Goal: Information Seeking & Learning: Learn about a topic

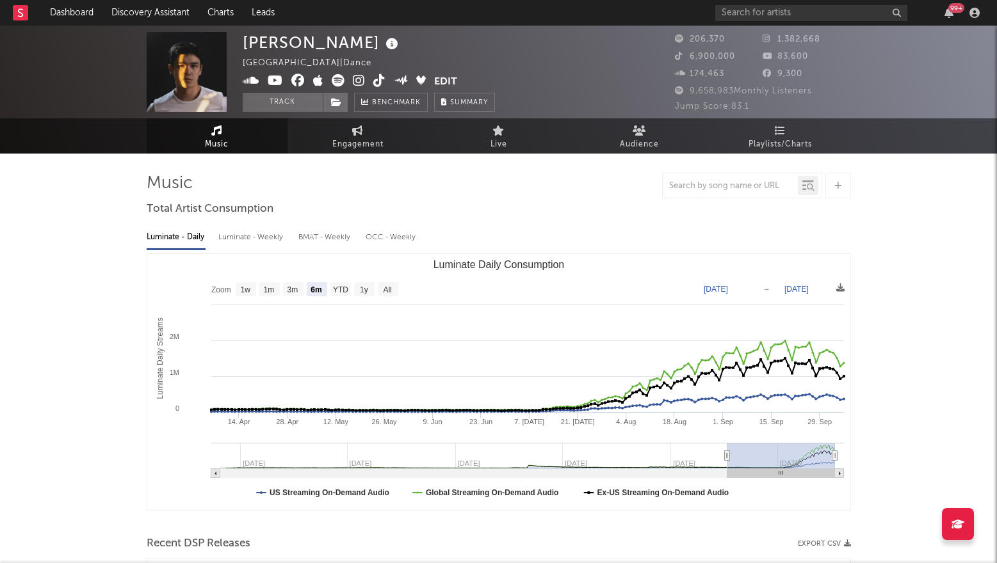
select select "6m"
click at [751, 251] on div "Luminate - Daily Luminate - Weekly BMAT - Weekly OCC - Weekly Zoom 1w 1m 3m 6m …" at bounding box center [499, 367] width 704 height 294
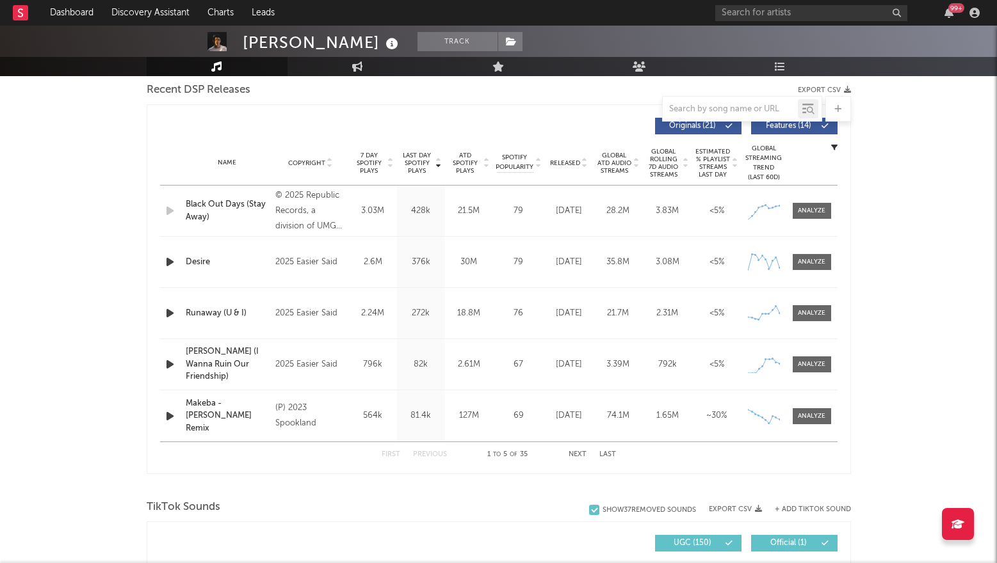
scroll to position [450, 0]
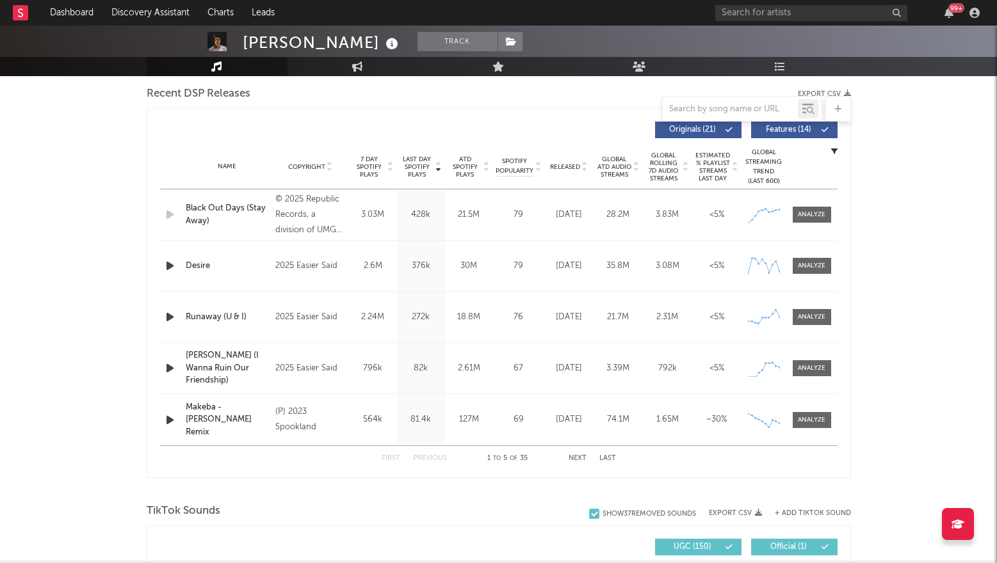
click at [578, 458] on button "Next" at bounding box center [578, 458] width 18 height 7
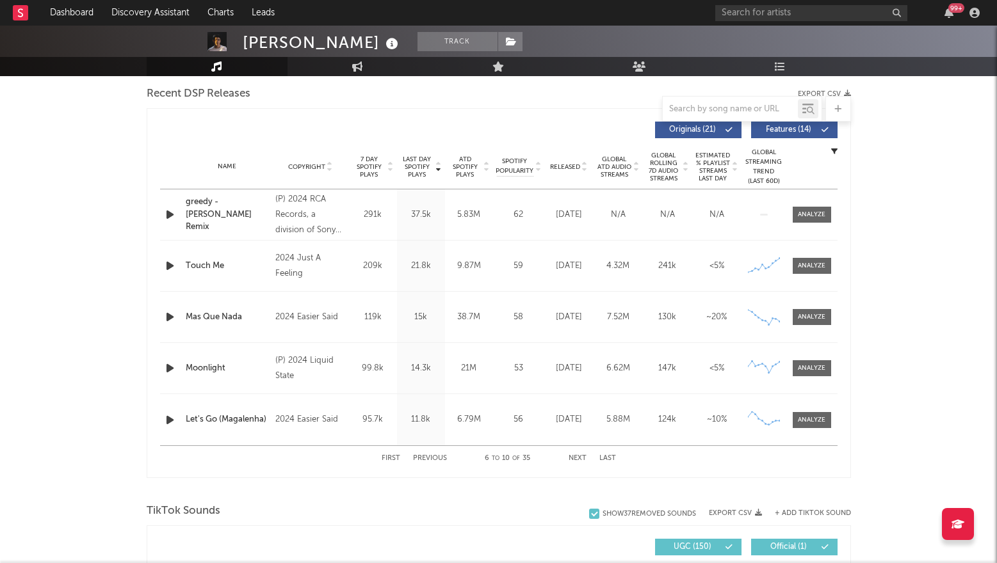
click at [578, 458] on button "Next" at bounding box center [578, 458] width 18 height 7
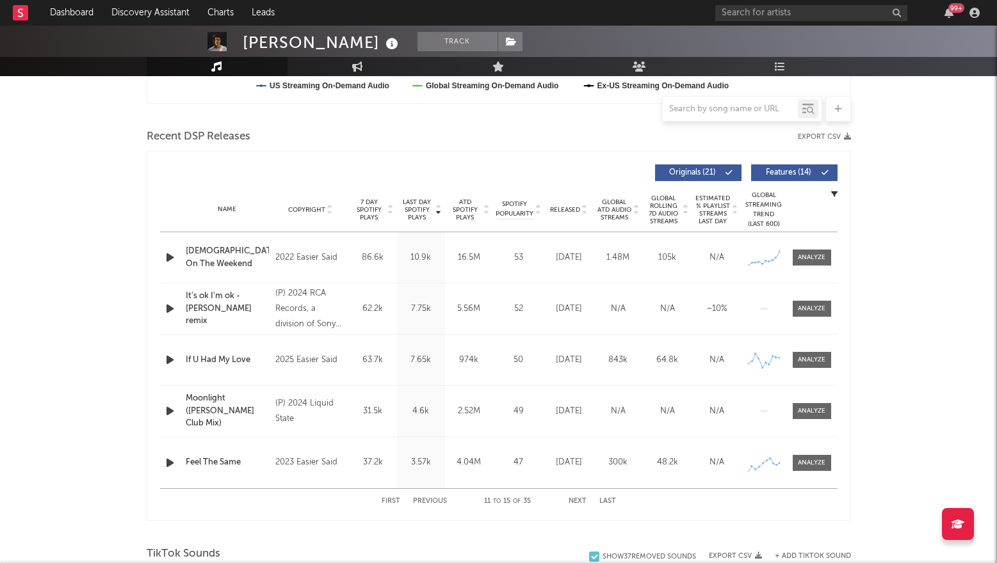
scroll to position [408, 0]
click at [234, 300] on div "It's ok I'm ok - [PERSON_NAME] remix" at bounding box center [228, 308] width 84 height 38
click at [802, 308] on div at bounding box center [812, 308] width 28 height 10
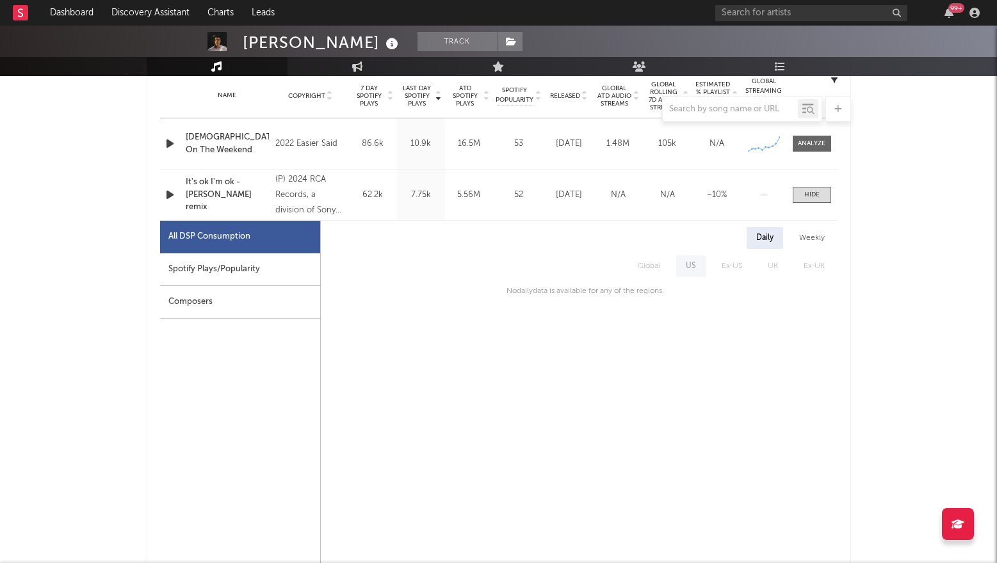
scroll to position [528, 0]
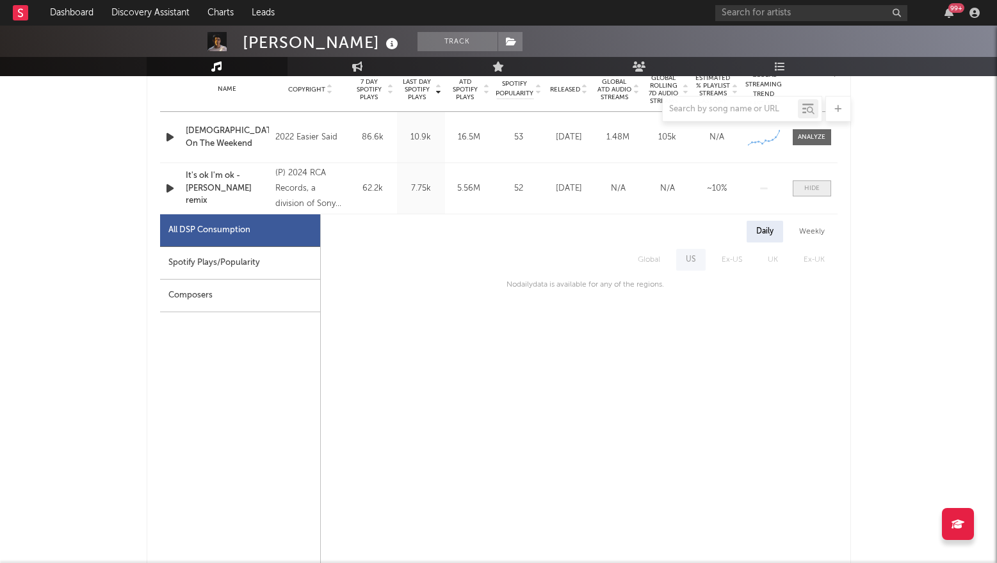
click at [800, 186] on span at bounding box center [812, 189] width 38 height 16
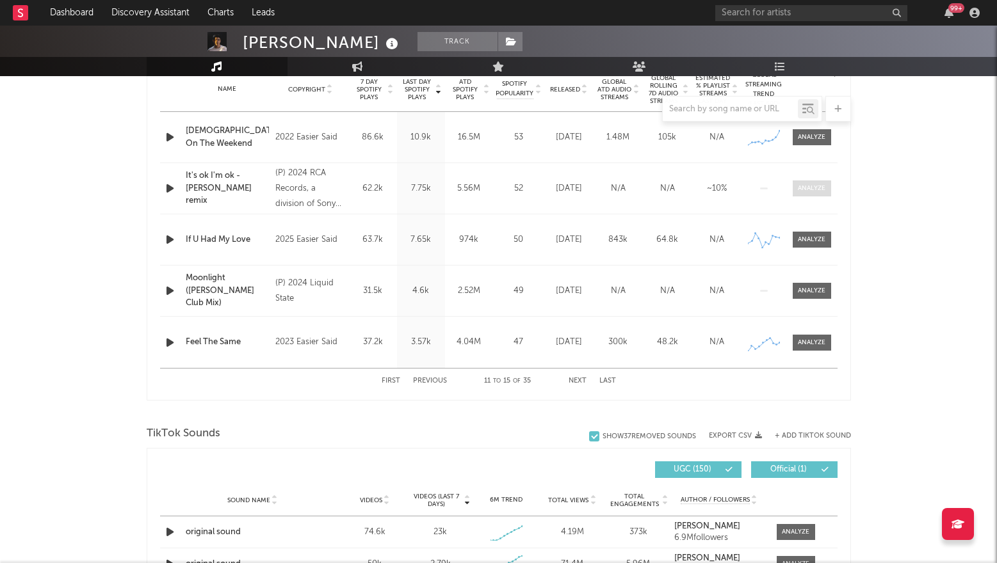
click at [799, 194] on span at bounding box center [812, 189] width 38 height 16
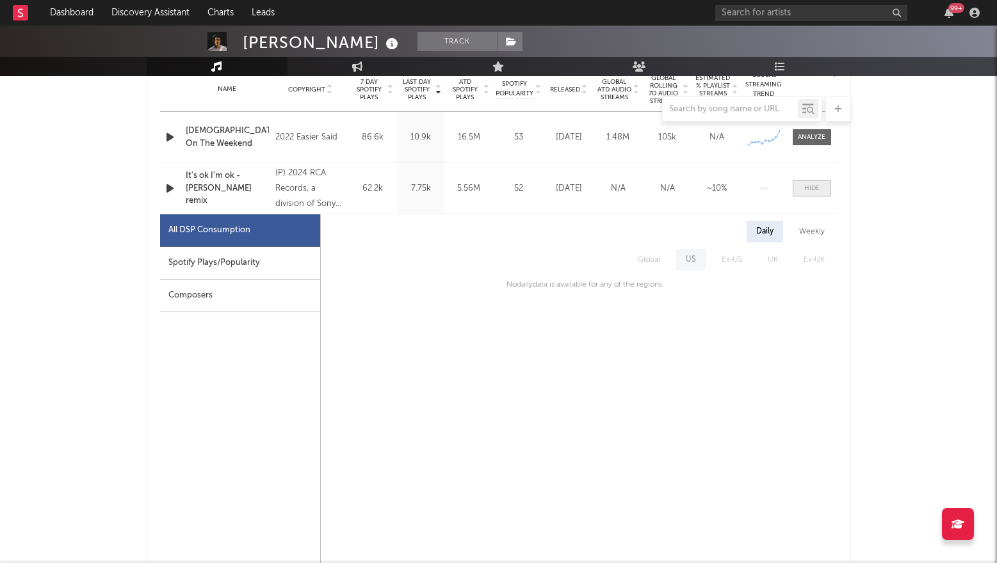
click at [800, 193] on span at bounding box center [812, 189] width 38 height 16
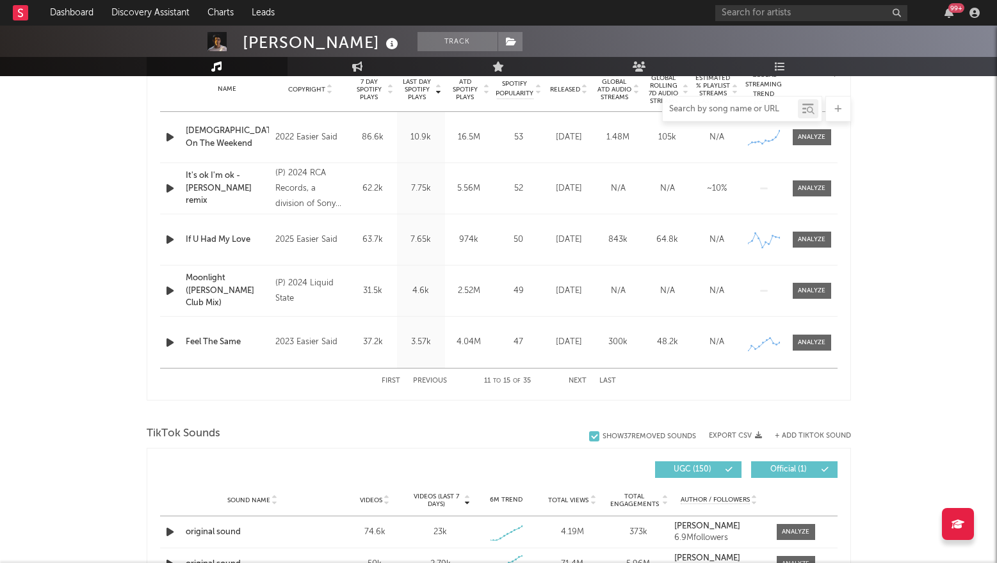
click at [723, 113] on input "text" at bounding box center [730, 109] width 135 height 10
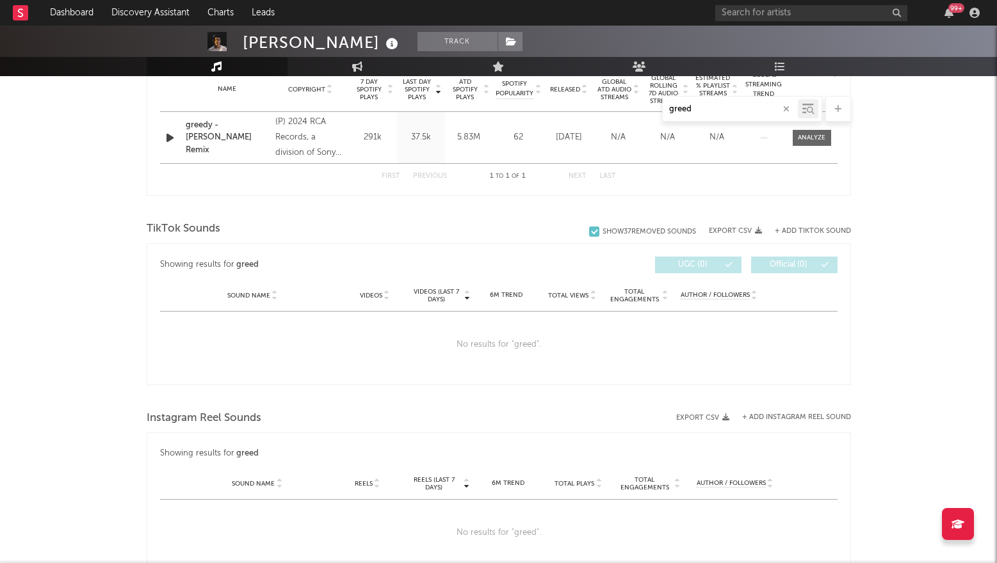
type input "greed"
click at [730, 399] on div at bounding box center [499, 398] width 704 height 19
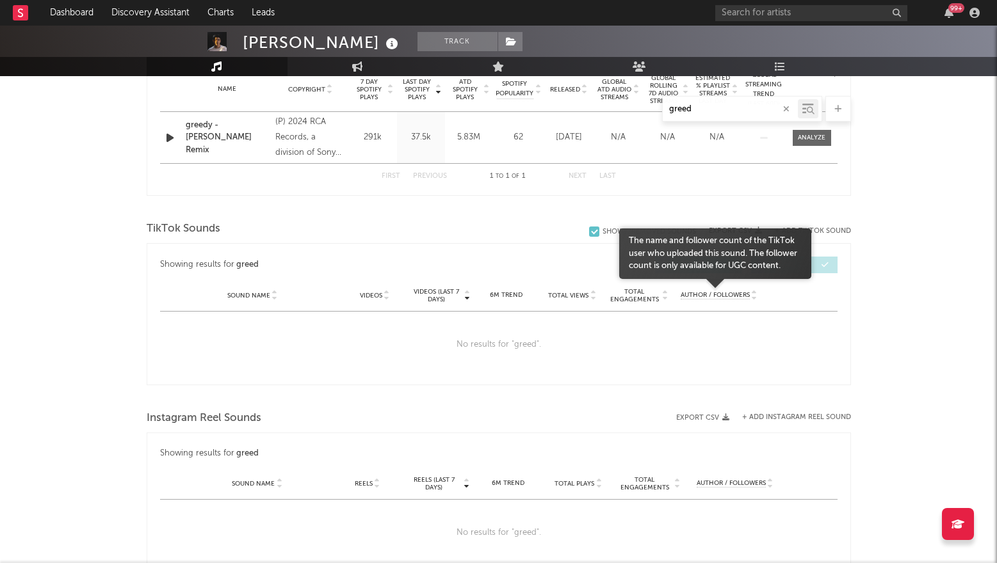
scroll to position [432, 0]
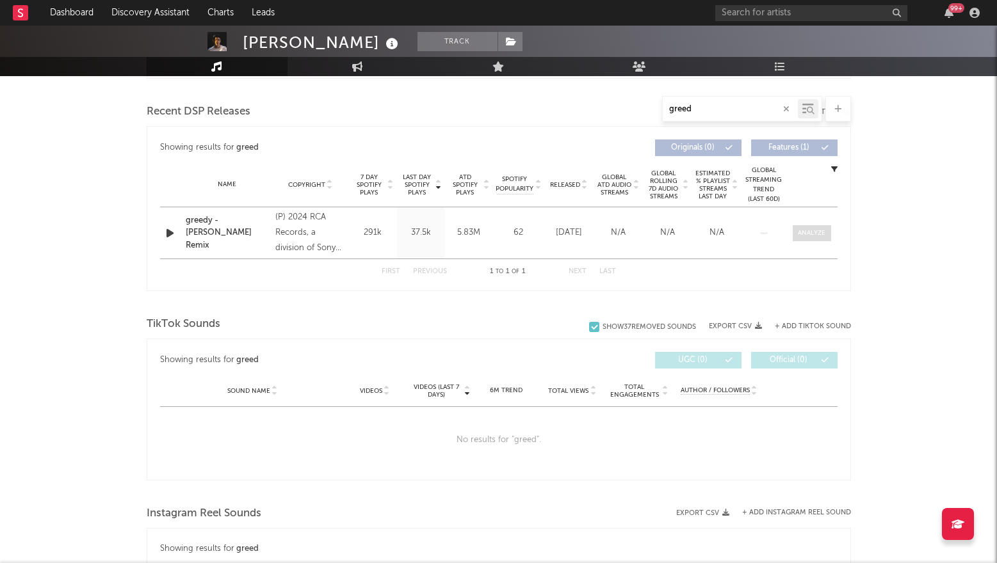
click at [811, 235] on div at bounding box center [812, 234] width 28 height 10
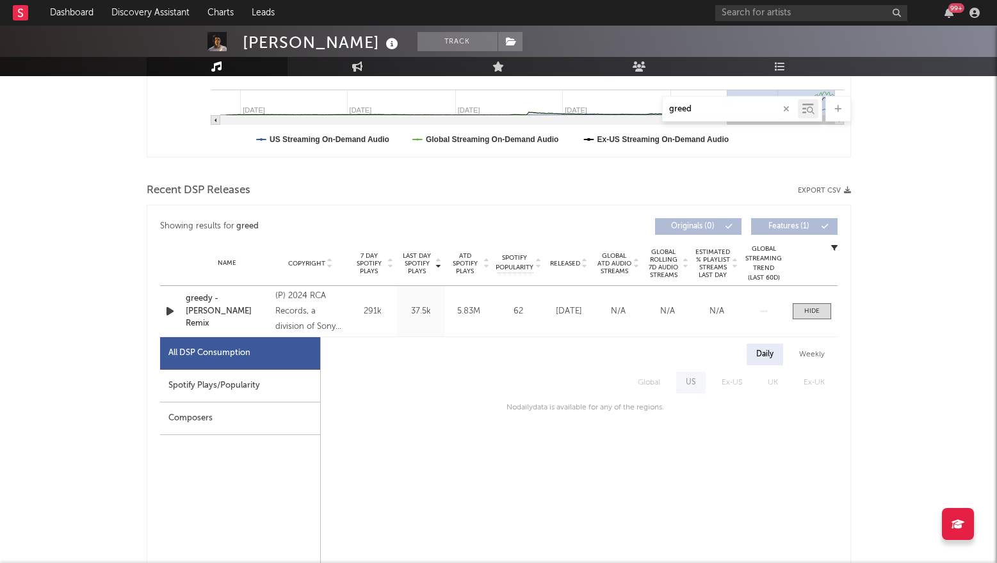
scroll to position [373, 0]
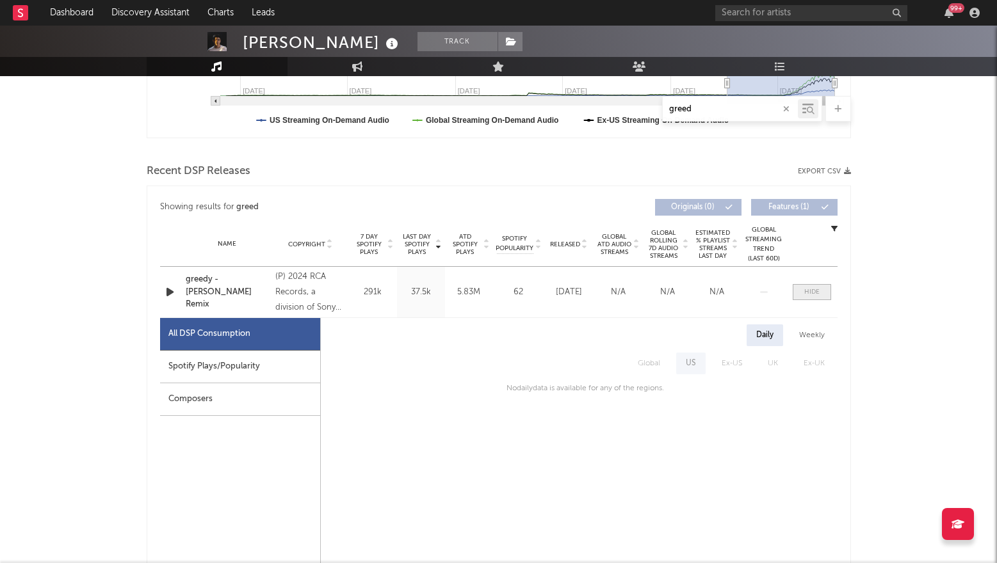
click at [822, 295] on span at bounding box center [812, 292] width 38 height 16
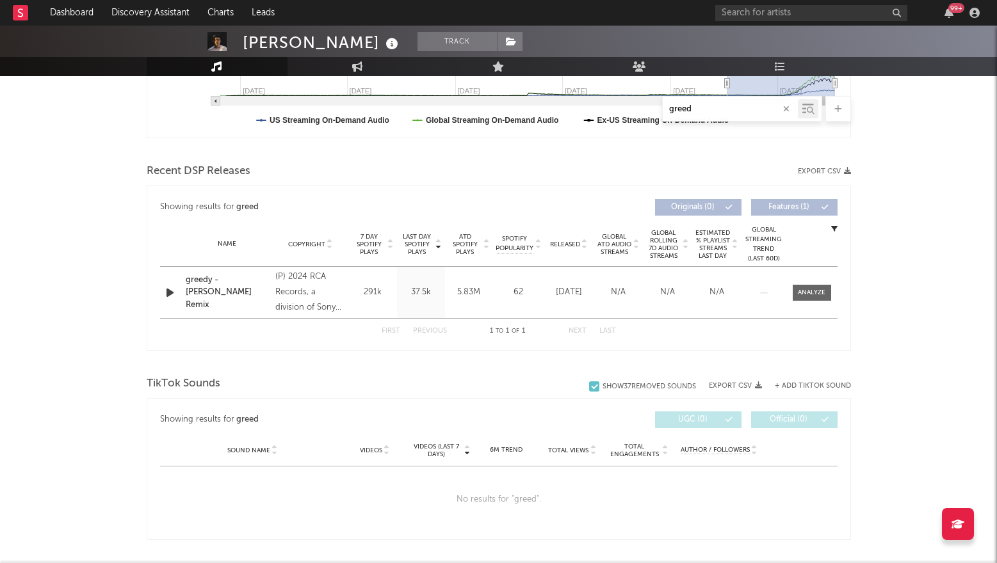
click at [704, 255] on span "Estimated % Playlist Streams Last Day" at bounding box center [712, 244] width 35 height 31
click at [695, 279] on div "Name greedy - Ian Asher Remix Copyright (P) 2024 RCA Records, a division of Son…" at bounding box center [498, 292] width 677 height 51
click at [809, 301] on div "Name greedy - Ian Asher Remix Copyright (P) 2024 RCA Records, a division of Son…" at bounding box center [498, 292] width 677 height 51
click at [811, 297] on span at bounding box center [812, 293] width 38 height 16
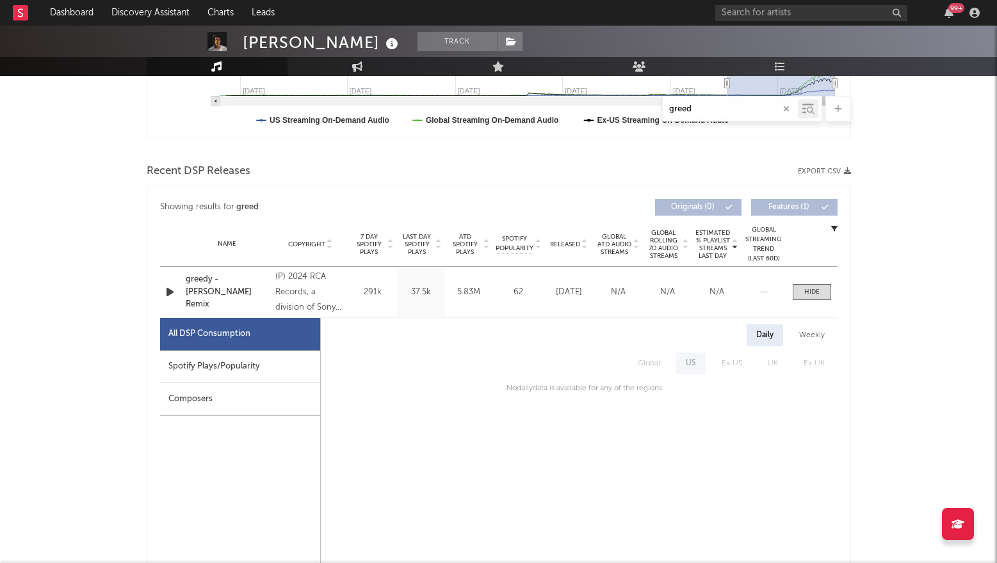
click at [798, 300] on div "Name greedy - Ian Asher Remix Copyright (P) 2024 RCA Records, a division of Son…" at bounding box center [498, 292] width 677 height 51
click at [807, 291] on div at bounding box center [811, 292] width 15 height 10
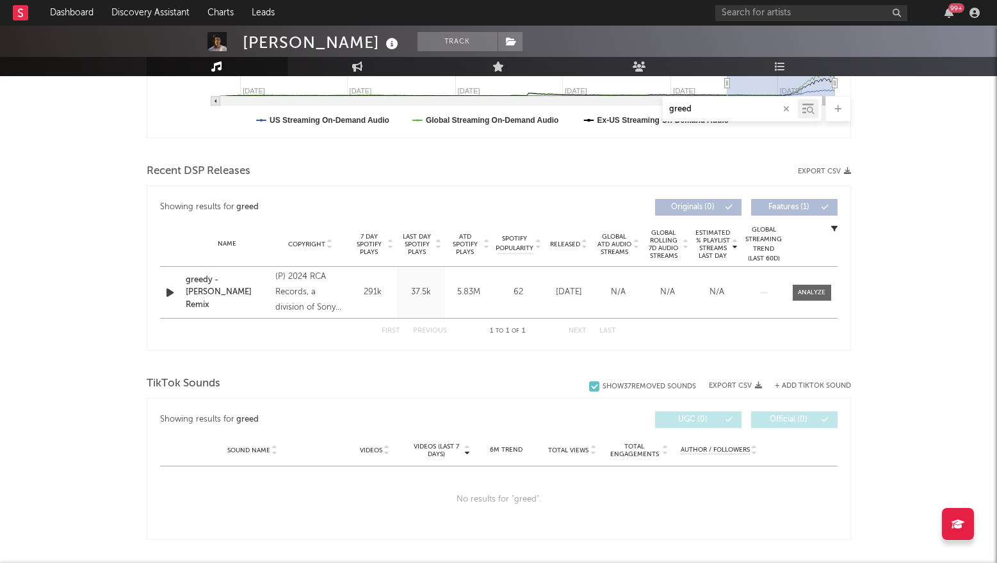
click at [849, 176] on div "Recent DSP Releases Export CSV" at bounding box center [499, 172] width 704 height 22
click at [847, 145] on div at bounding box center [499, 150] width 704 height 19
click at [850, 180] on div "Recent DSP Releases Export CSV" at bounding box center [499, 172] width 704 height 22
click at [850, 177] on div "Recent DSP Releases Export CSV" at bounding box center [499, 172] width 704 height 22
click at [850, 175] on div "Recent DSP Releases Export CSV" at bounding box center [499, 172] width 704 height 22
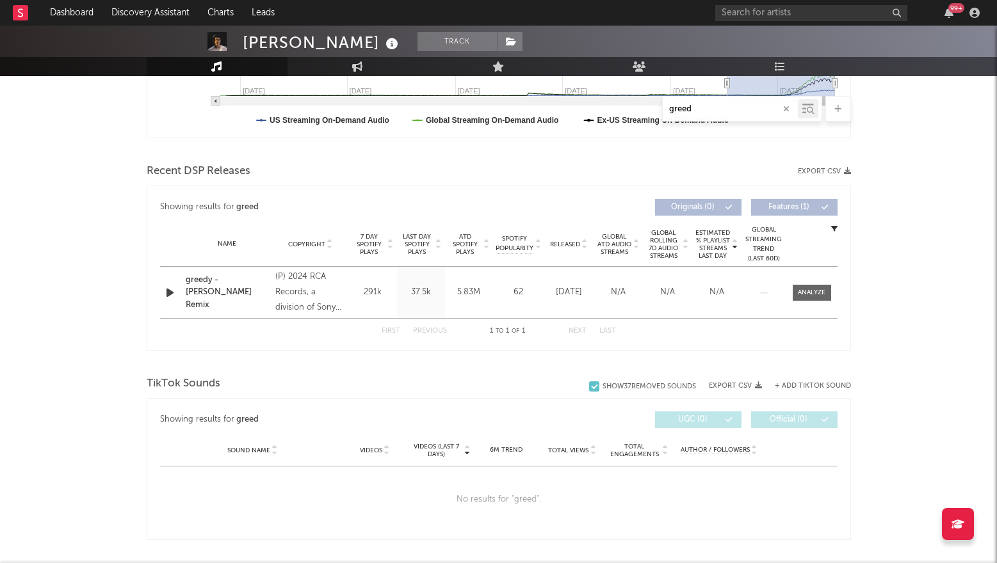
click at [847, 174] on icon "button" at bounding box center [847, 171] width 7 height 7
click at [897, 261] on div "Ian Asher Track United States | Dance Edit Track Benchmark Summary 206,370 1,38…" at bounding box center [498, 406] width 997 height 1507
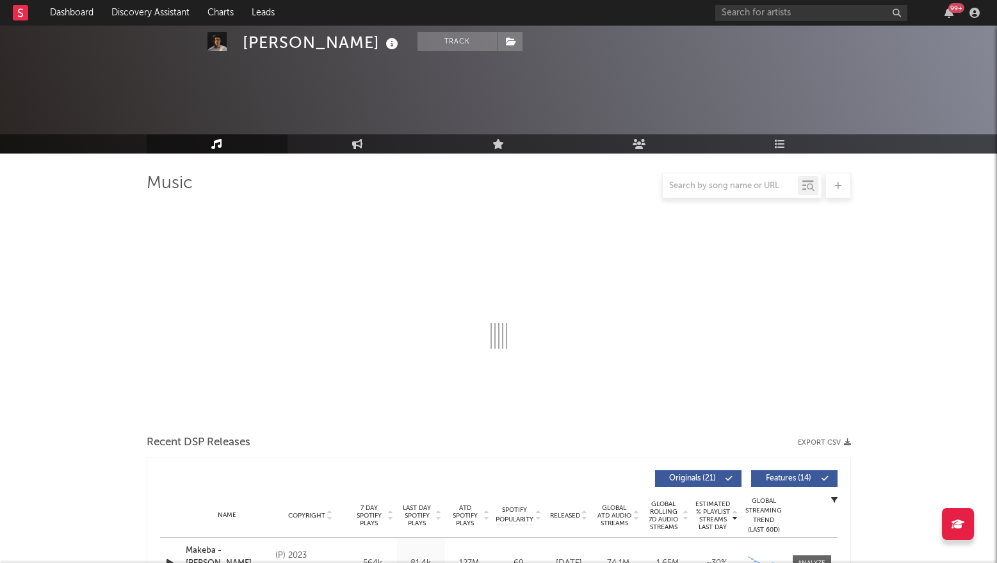
select select "6m"
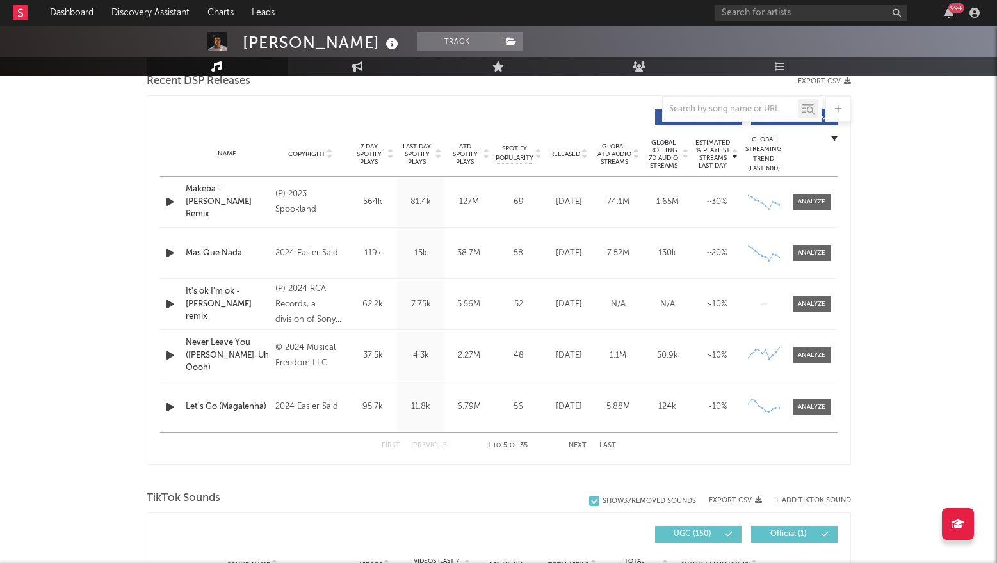
scroll to position [462, 0]
click at [817, 301] on div at bounding box center [812, 305] width 28 height 10
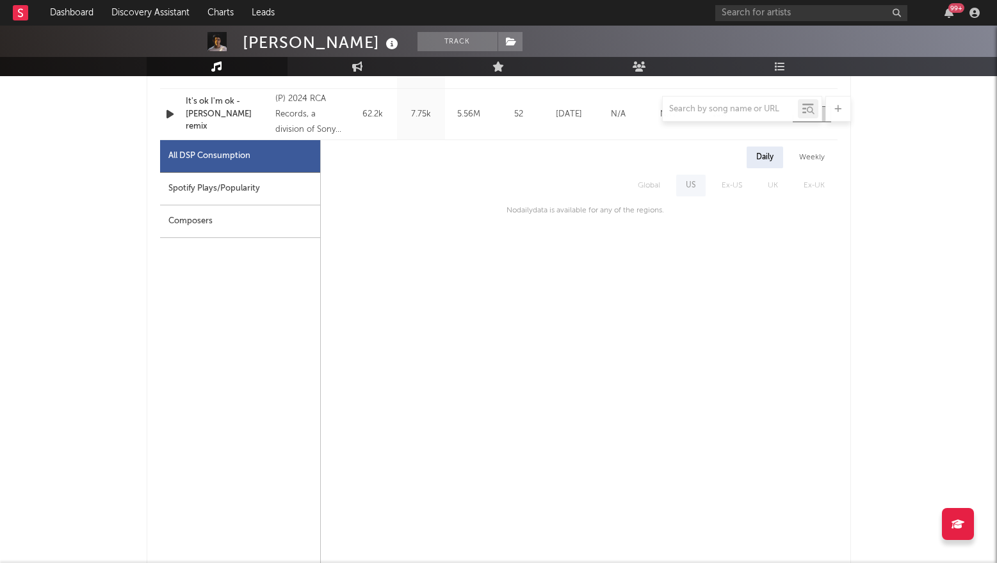
scroll to position [654, 0]
click at [808, 18] on input "text" at bounding box center [811, 13] width 192 height 16
click at [821, 17] on input "somewhere spe" at bounding box center [811, 13] width 192 height 16
click at [800, 17] on input "somewhere spe" at bounding box center [811, 13] width 192 height 16
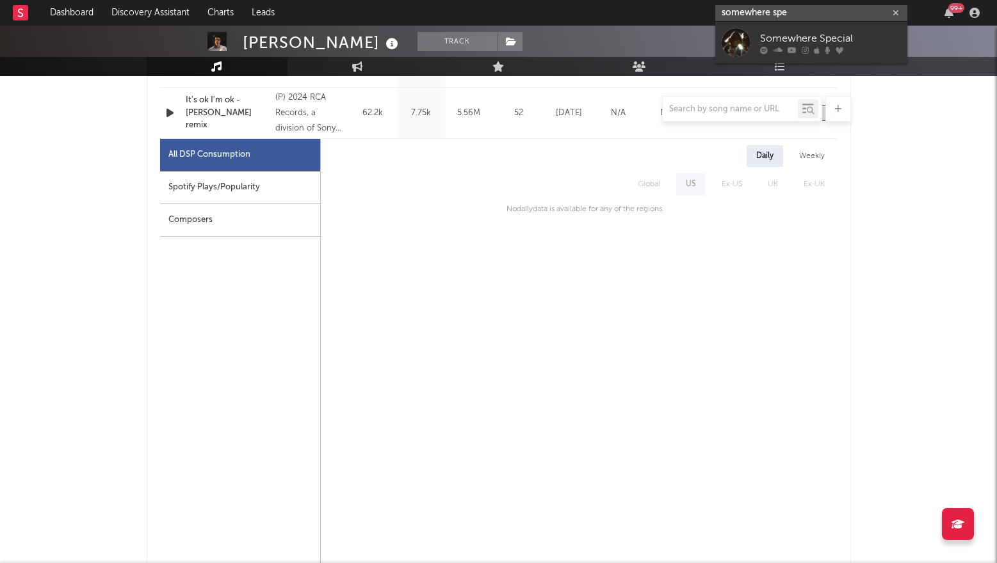
type input "somewhere spe"
click at [794, 26] on link "Somewhere Special" at bounding box center [811, 43] width 192 height 42
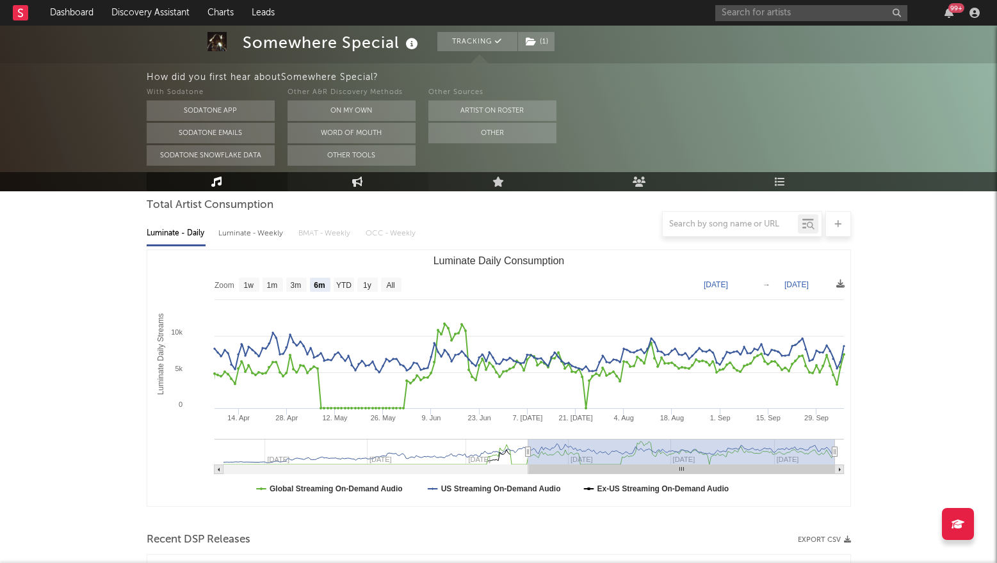
scroll to position [127, 0]
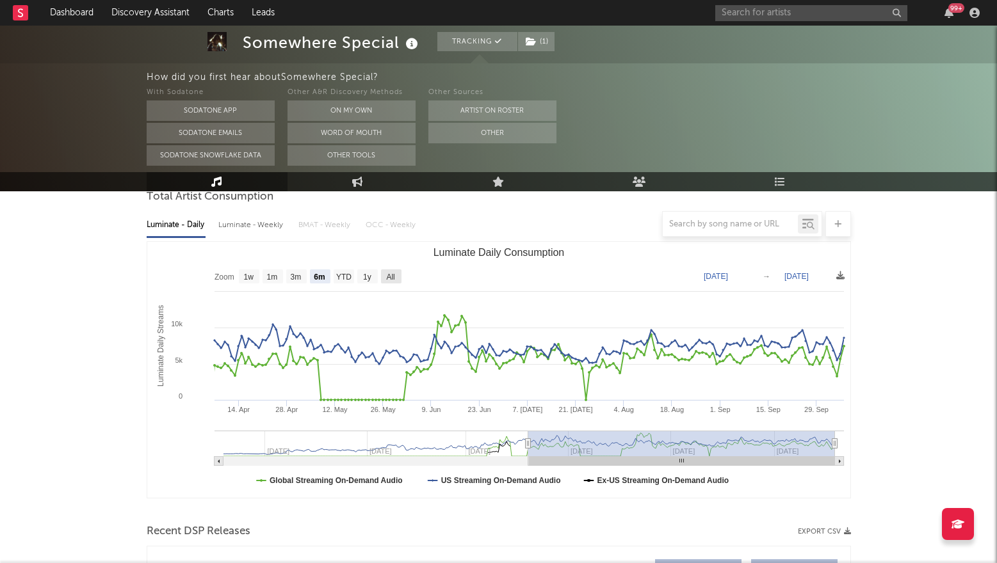
click at [389, 278] on text "All" at bounding box center [390, 277] width 8 height 9
select select "All"
type input "[DATE]"
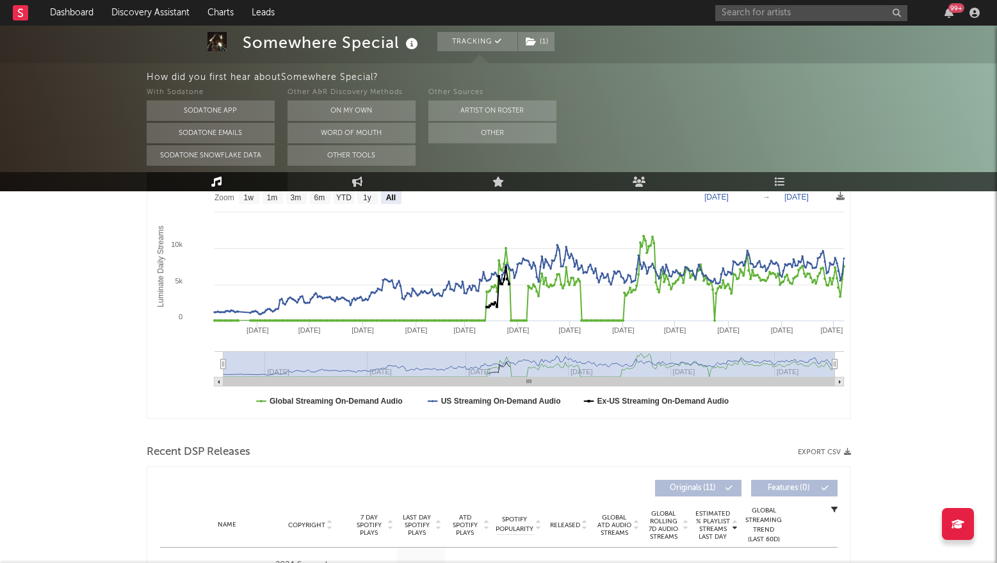
scroll to position [0, 0]
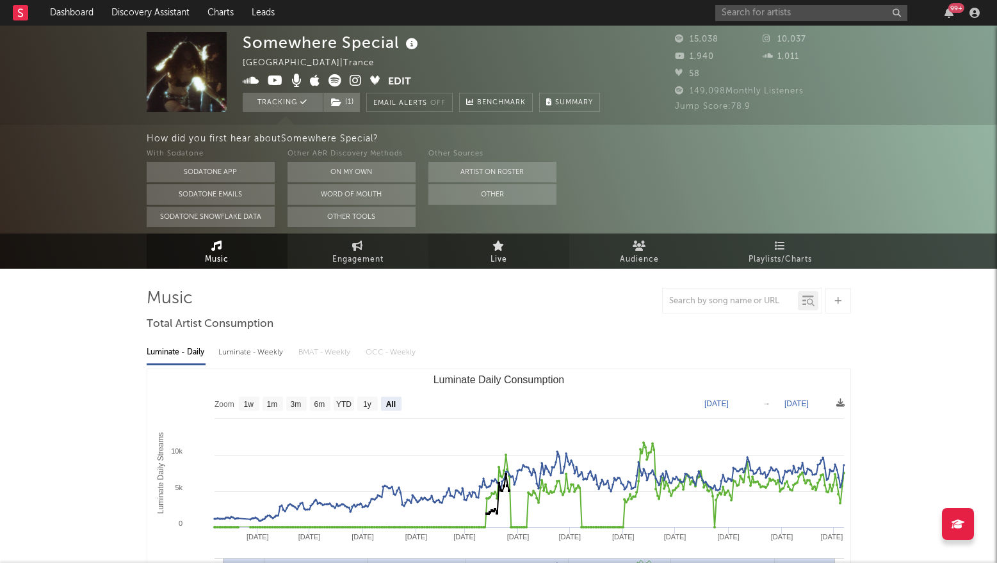
click at [506, 253] on link "Live" at bounding box center [498, 251] width 141 height 35
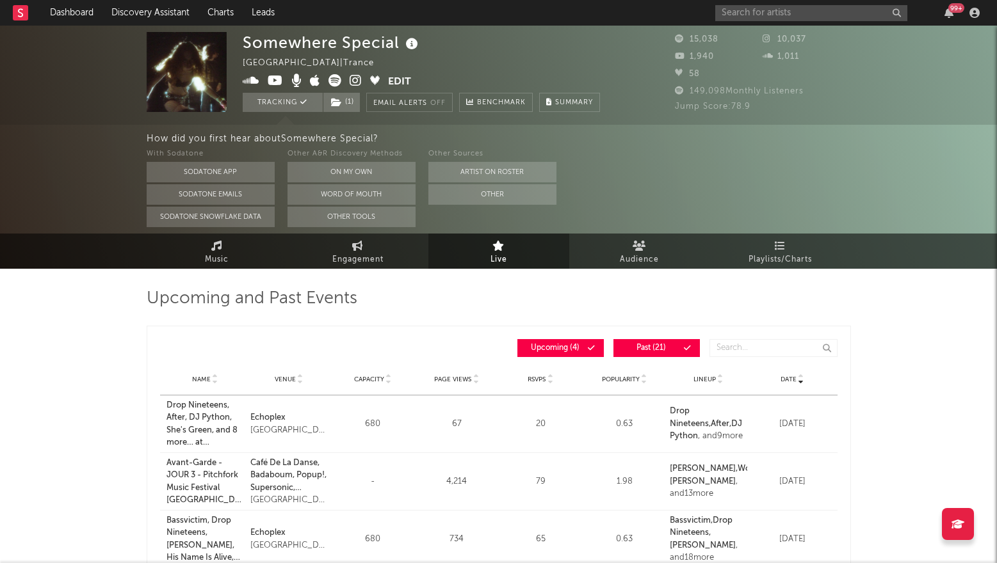
click at [740, 32] on div "15,038" at bounding box center [719, 39] width 88 height 15
click at [739, 20] on input "text" at bounding box center [811, 13] width 192 height 16
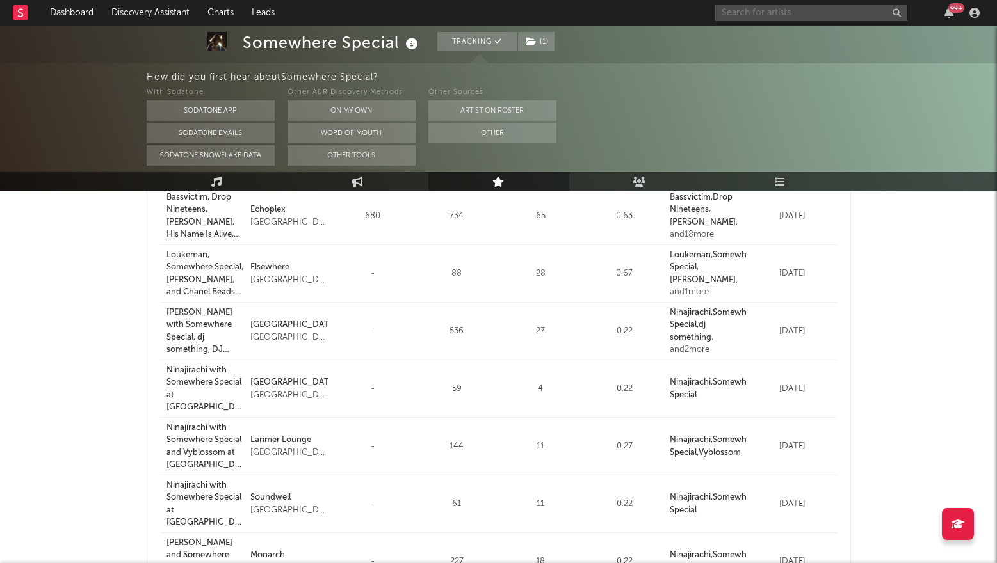
scroll to position [148, 0]
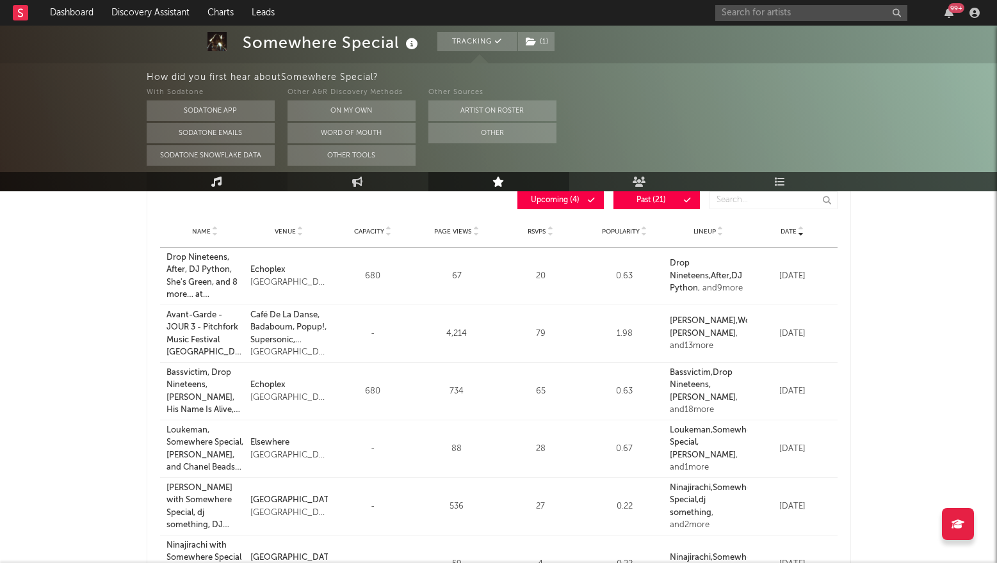
click at [247, 182] on link "Music" at bounding box center [217, 181] width 141 height 19
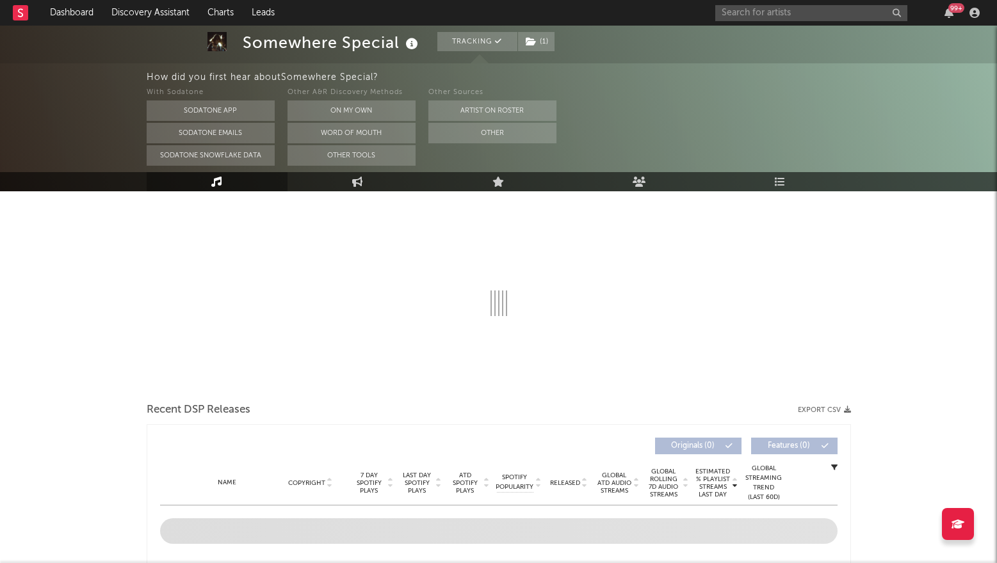
select select "6m"
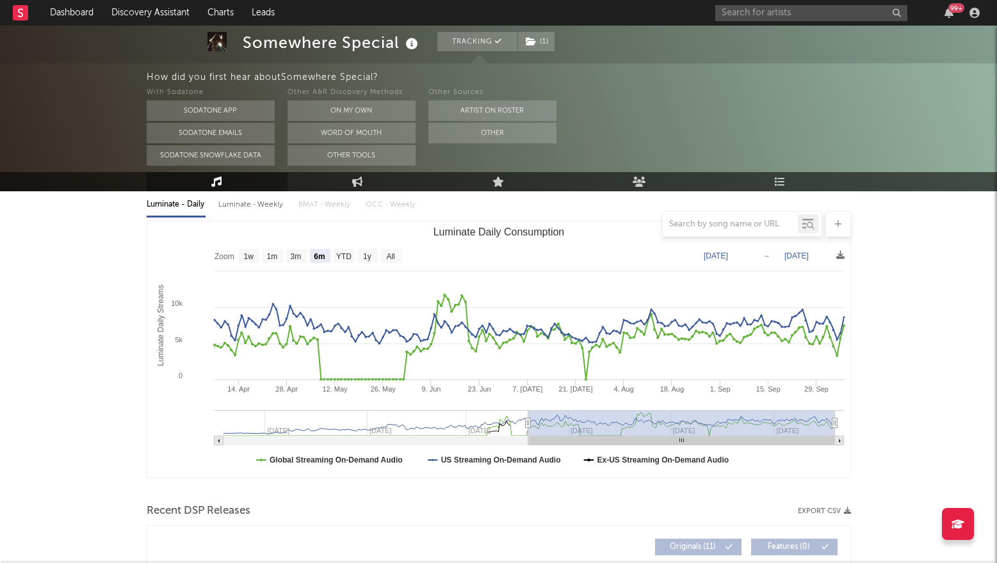
scroll to position [208, 0]
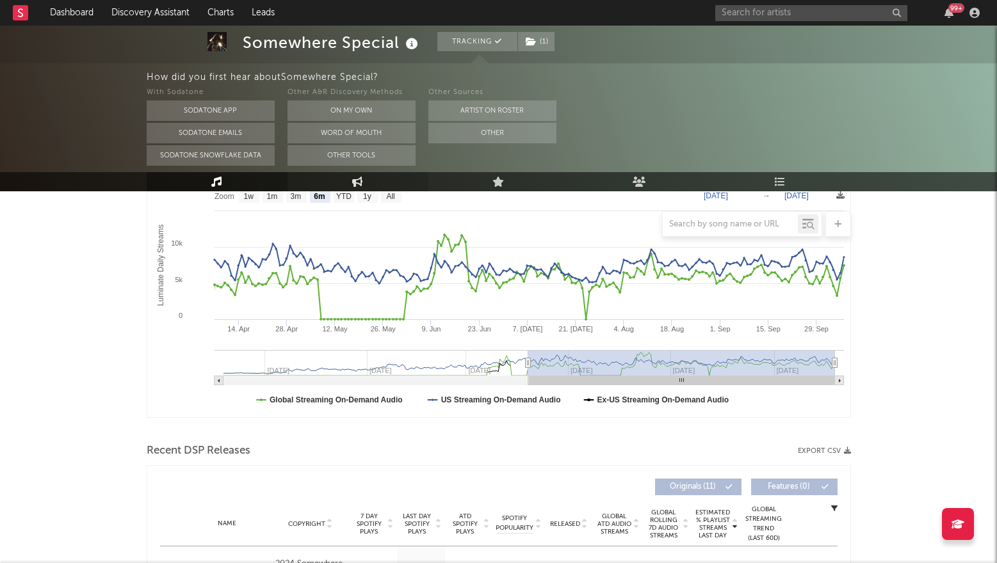
click at [357, 182] on icon at bounding box center [357, 182] width 11 height 10
select select "1w"
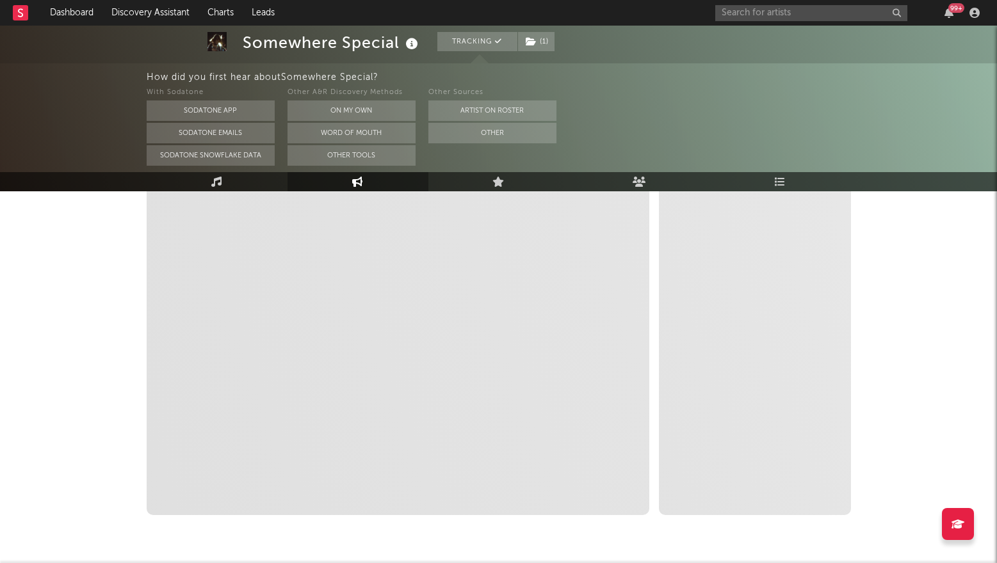
select select "1m"
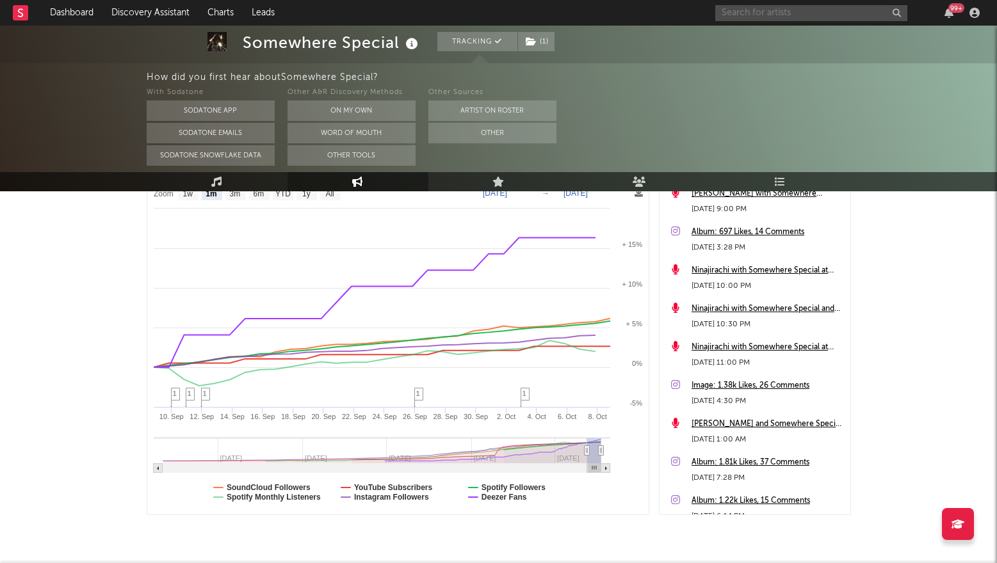
click at [754, 17] on input "text" at bounding box center [811, 13] width 192 height 16
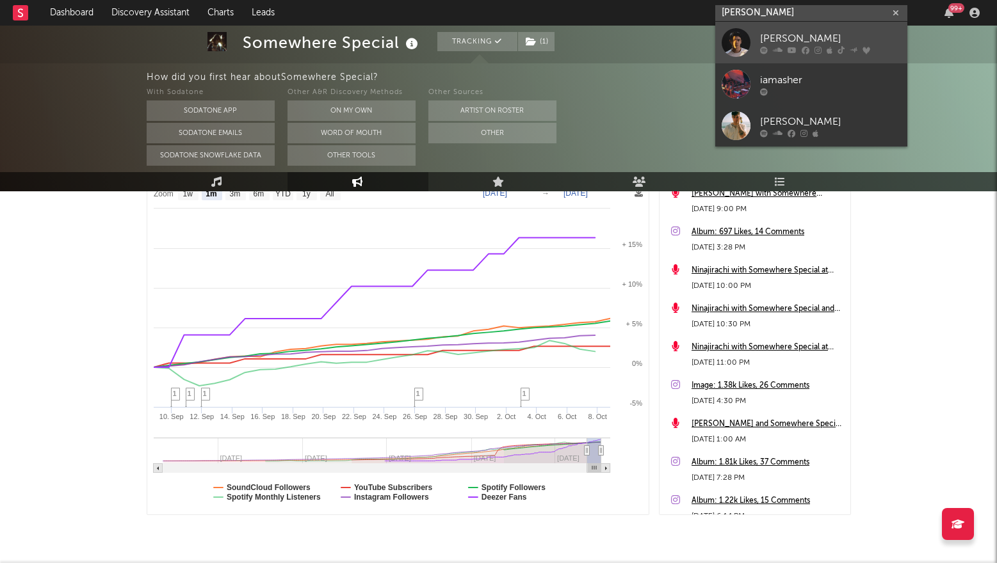
type input "[PERSON_NAME]"
click at [775, 37] on div "[PERSON_NAME]" at bounding box center [830, 38] width 141 height 15
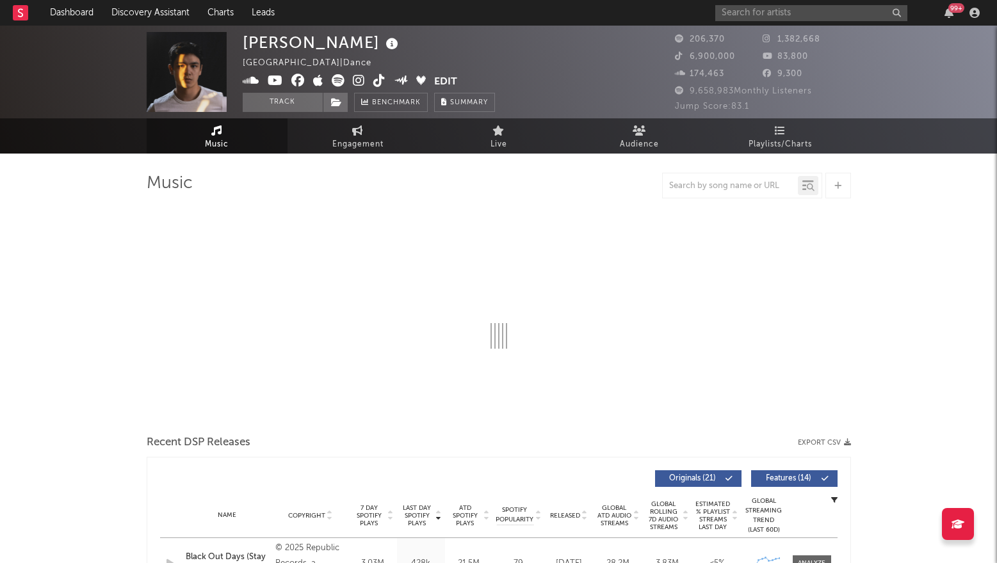
select select "6m"
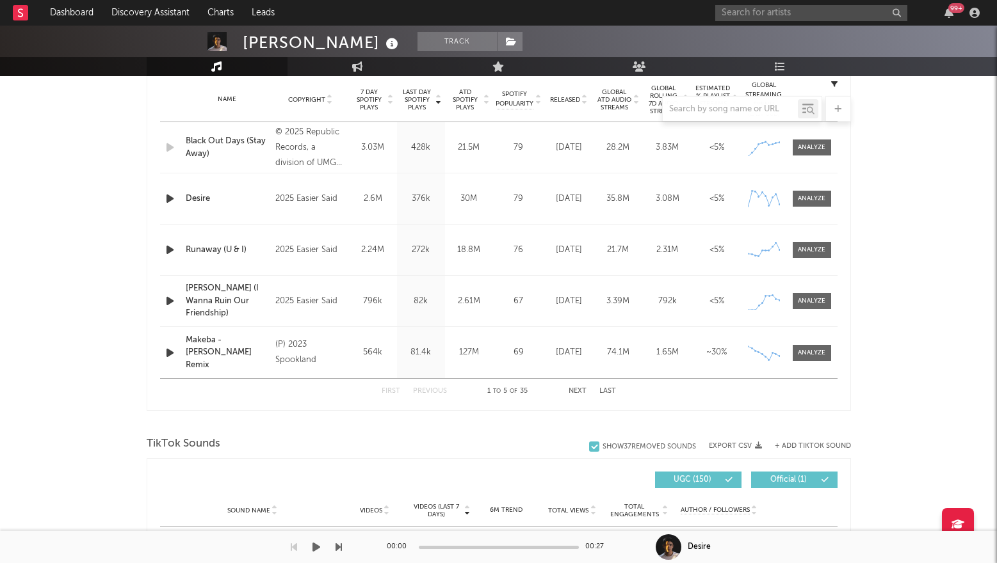
scroll to position [477, 0]
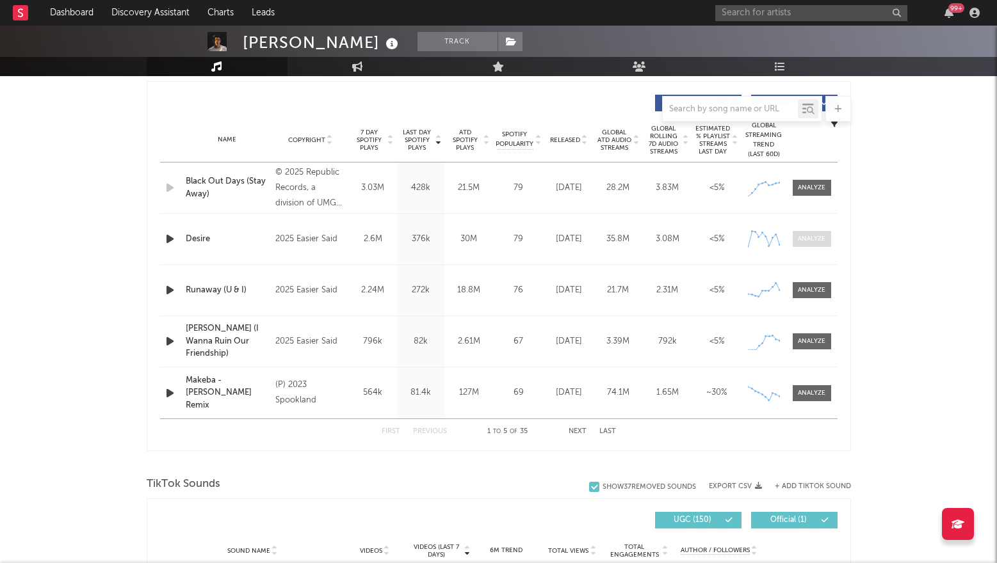
click at [813, 238] on div at bounding box center [812, 239] width 28 height 10
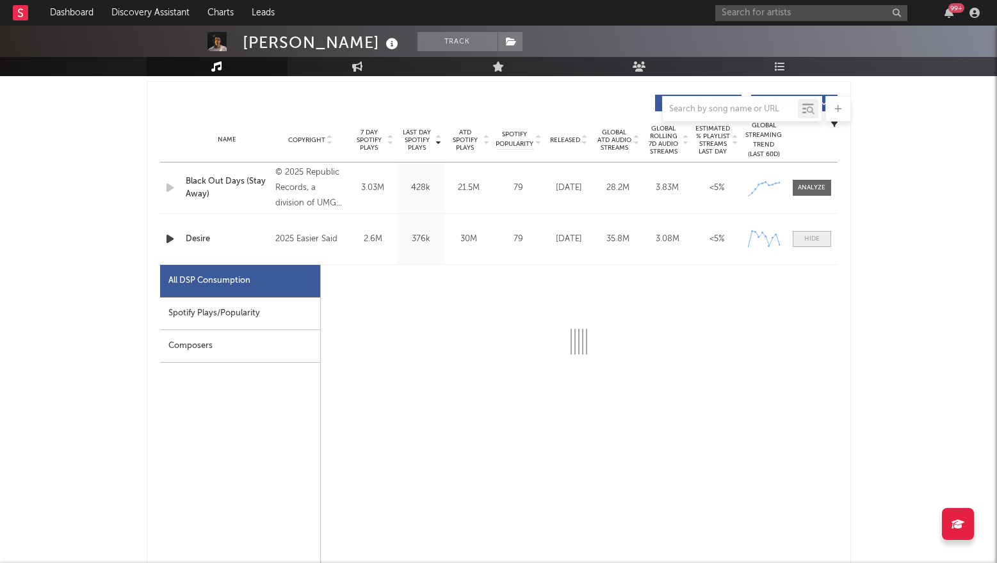
select select "1w"
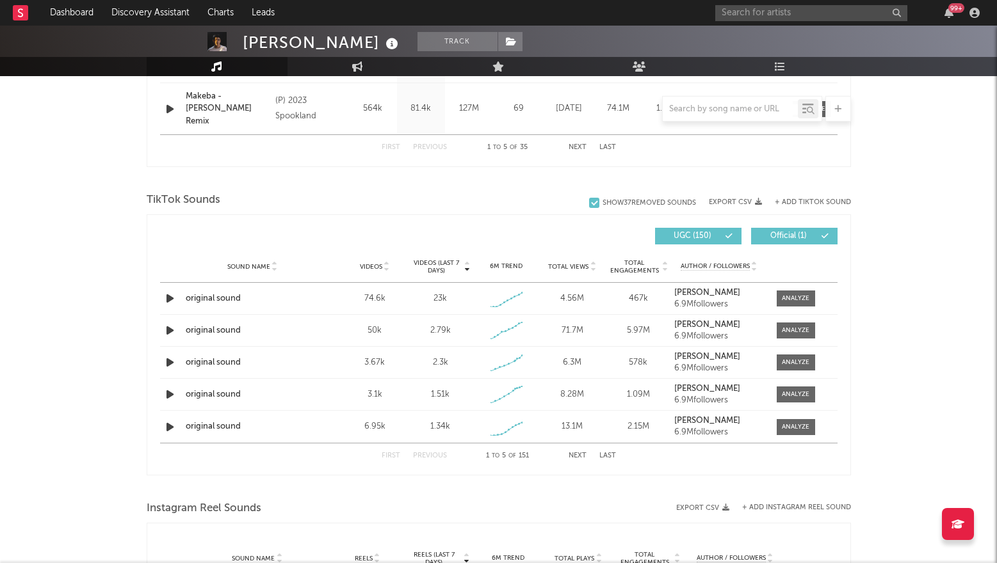
scroll to position [1367, 0]
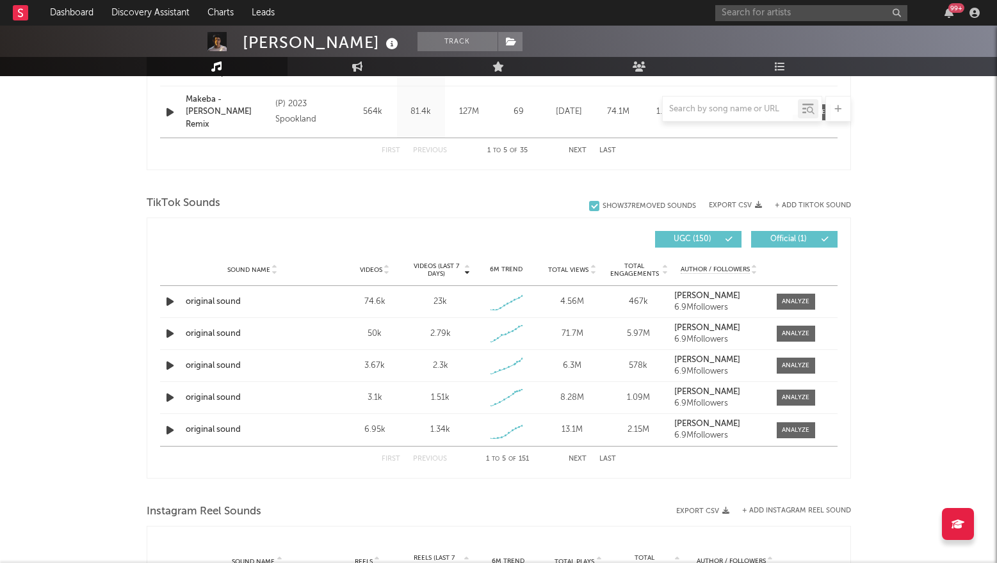
click at [576, 459] on button "Next" at bounding box center [578, 459] width 18 height 7
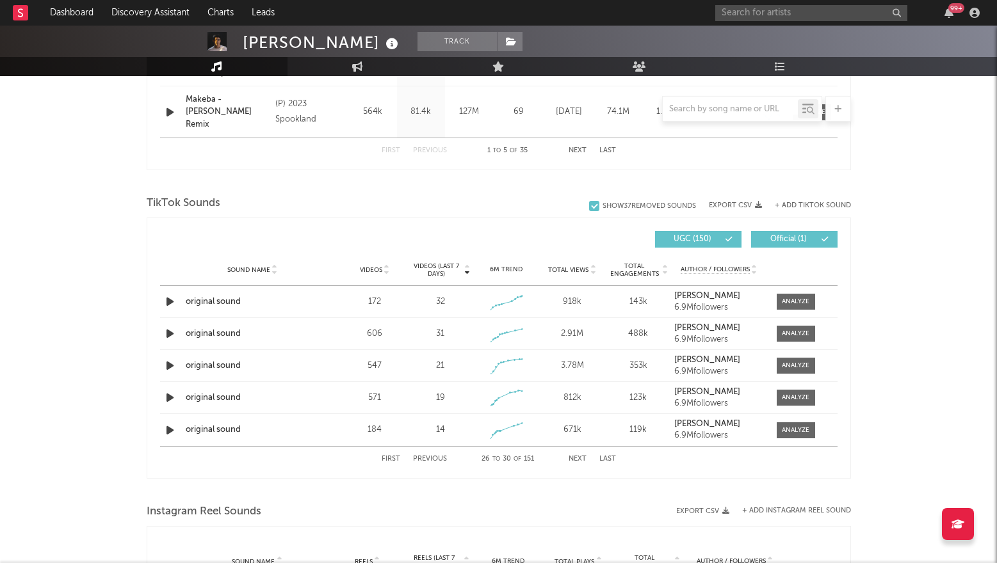
click at [576, 459] on button "Next" at bounding box center [578, 459] width 18 height 7
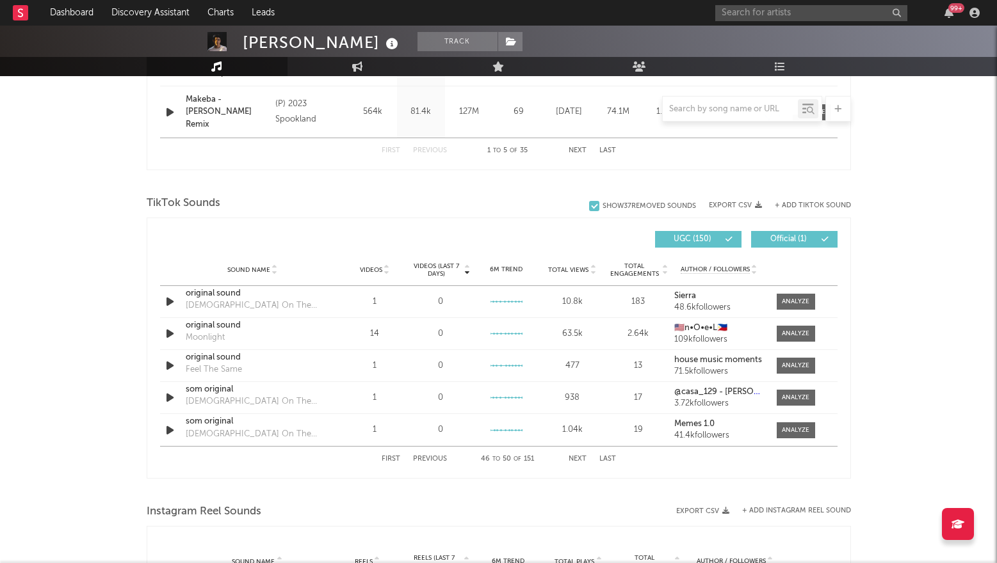
click at [576, 459] on button "Next" at bounding box center [578, 459] width 18 height 7
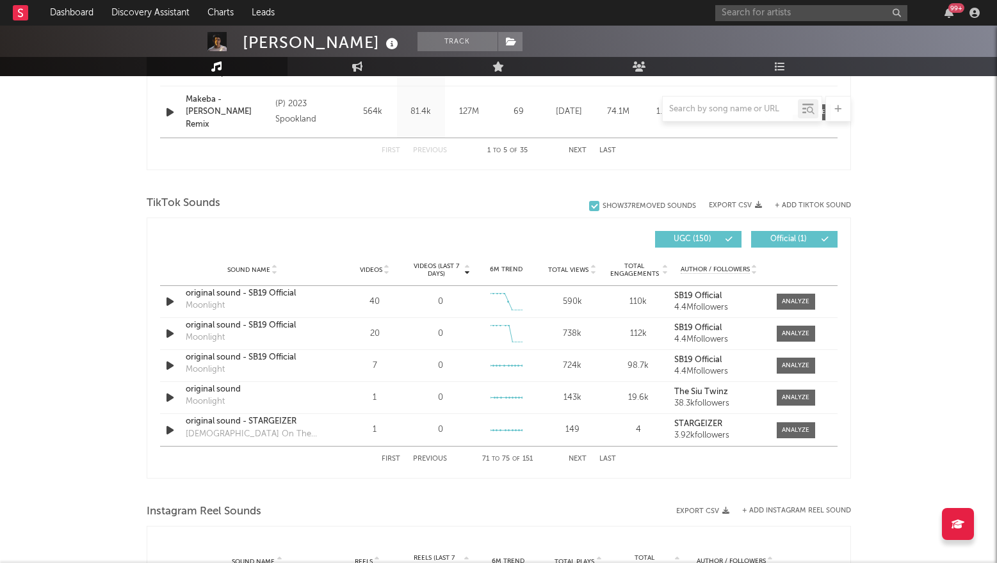
click at [576, 459] on button "Next" at bounding box center [578, 459] width 18 height 7
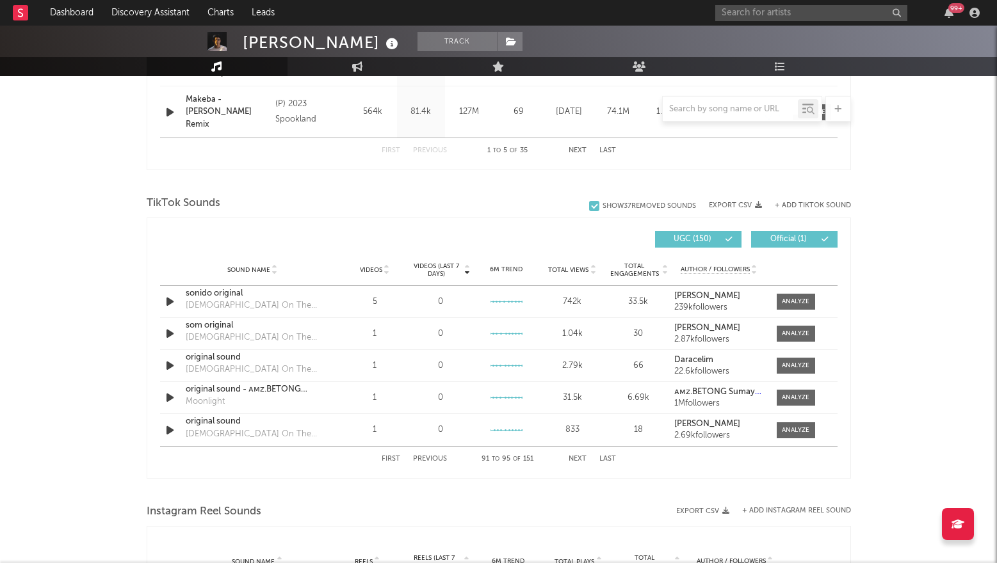
click at [576, 459] on button "Next" at bounding box center [578, 459] width 18 height 7
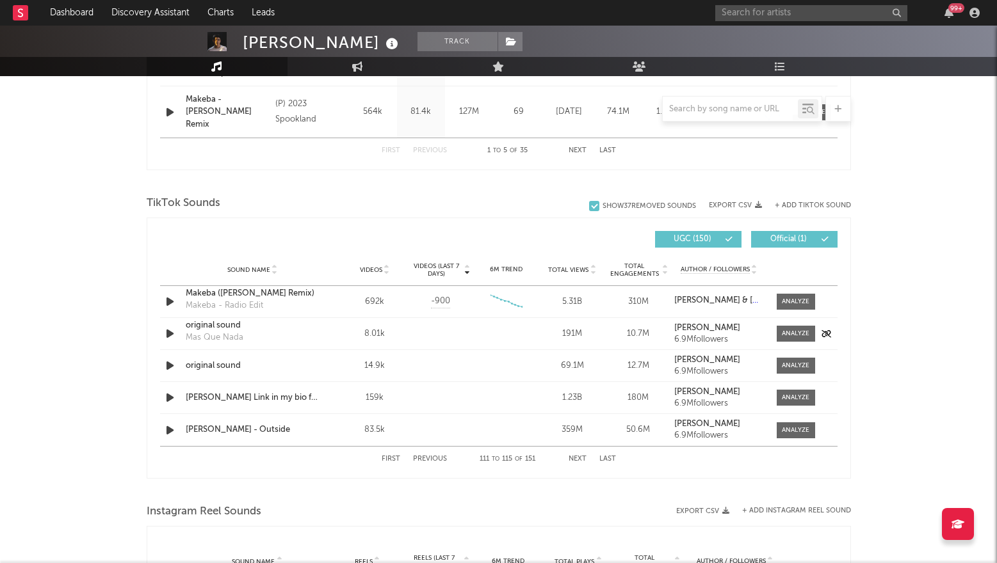
click at [172, 334] on icon "button" at bounding box center [169, 334] width 13 height 16
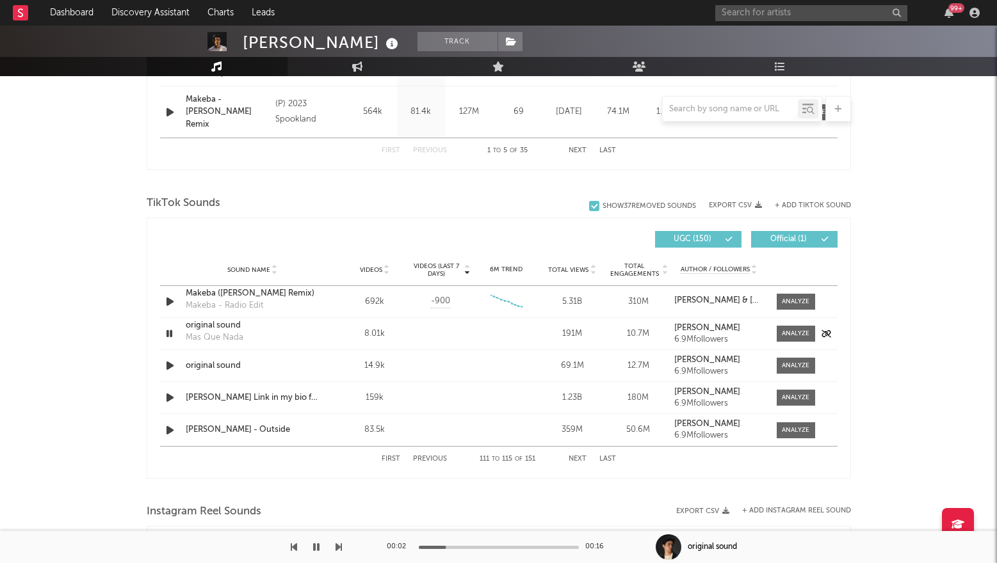
click at [172, 334] on icon "button" at bounding box center [169, 334] width 12 height 16
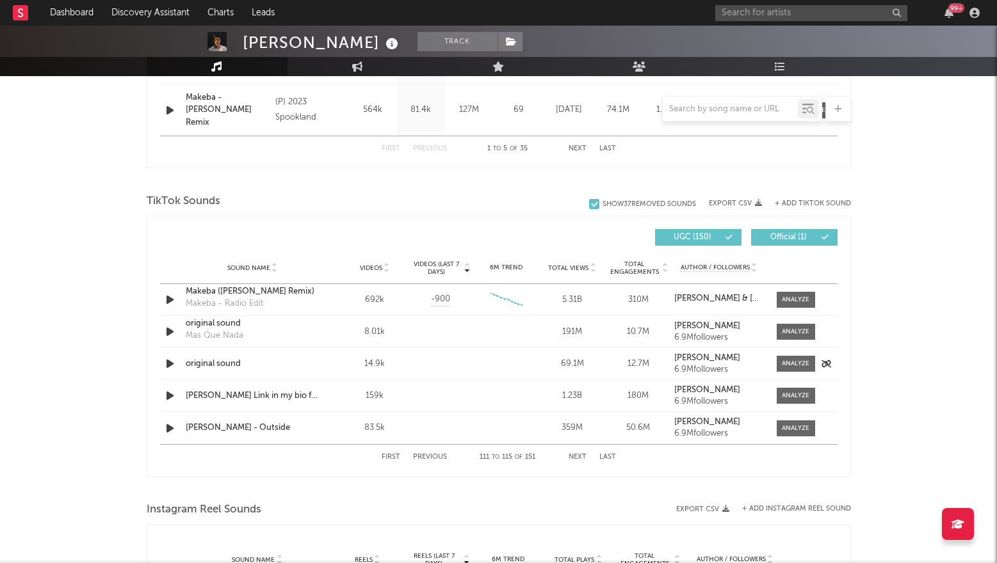
scroll to position [1376, 0]
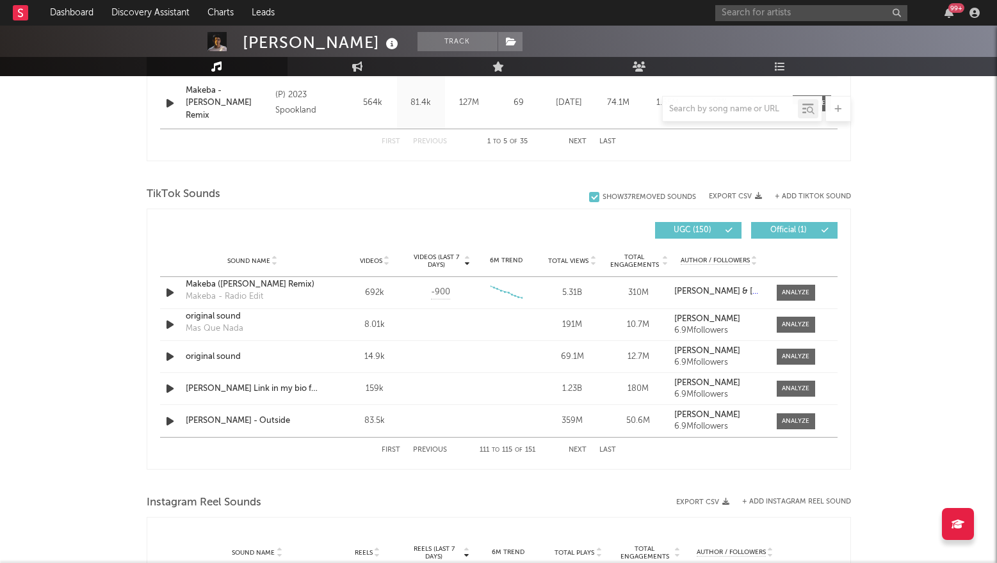
click at [580, 449] on button "Next" at bounding box center [578, 450] width 18 height 7
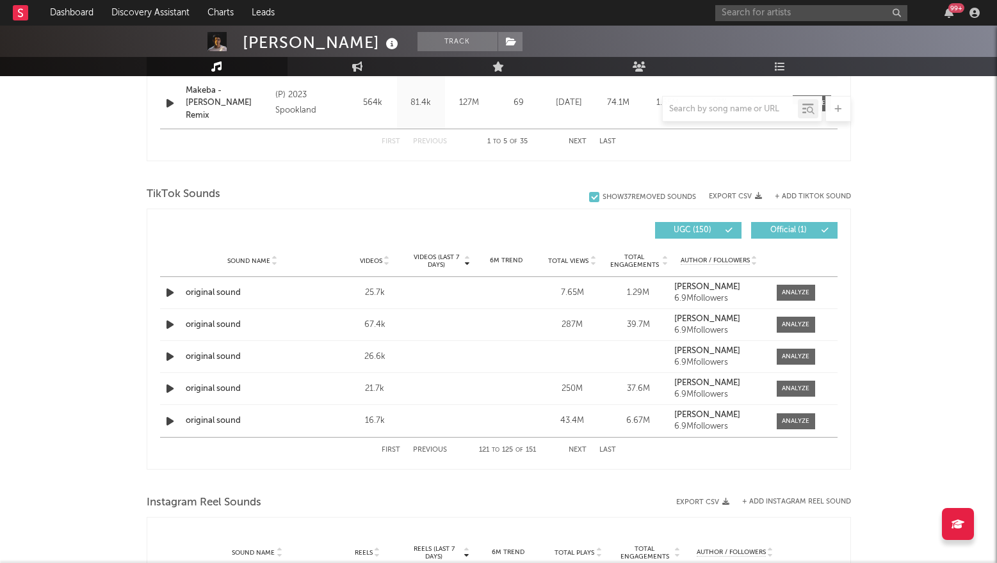
click at [581, 447] on button "Next" at bounding box center [578, 450] width 18 height 7
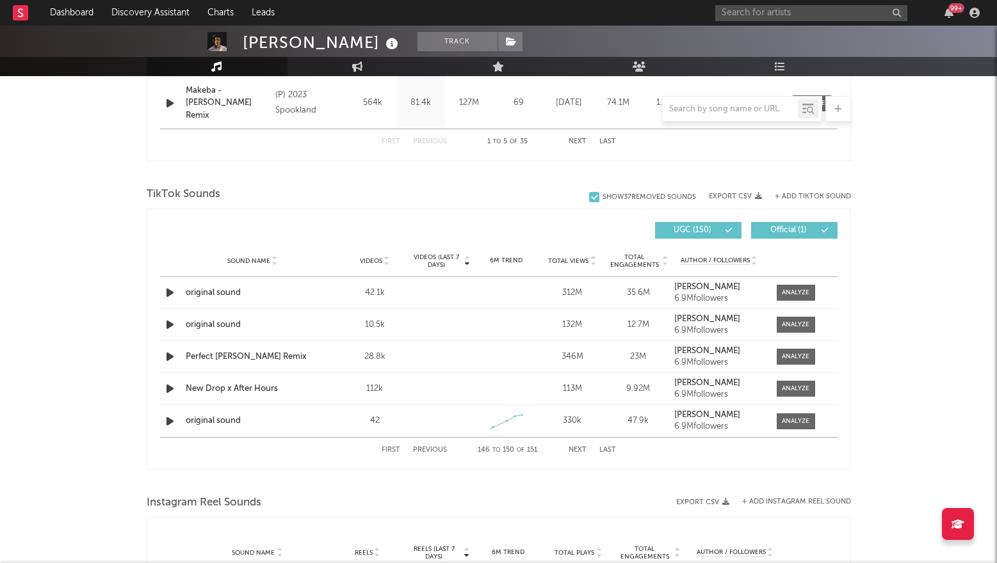
click at [581, 447] on button "Next" at bounding box center [578, 450] width 18 height 7
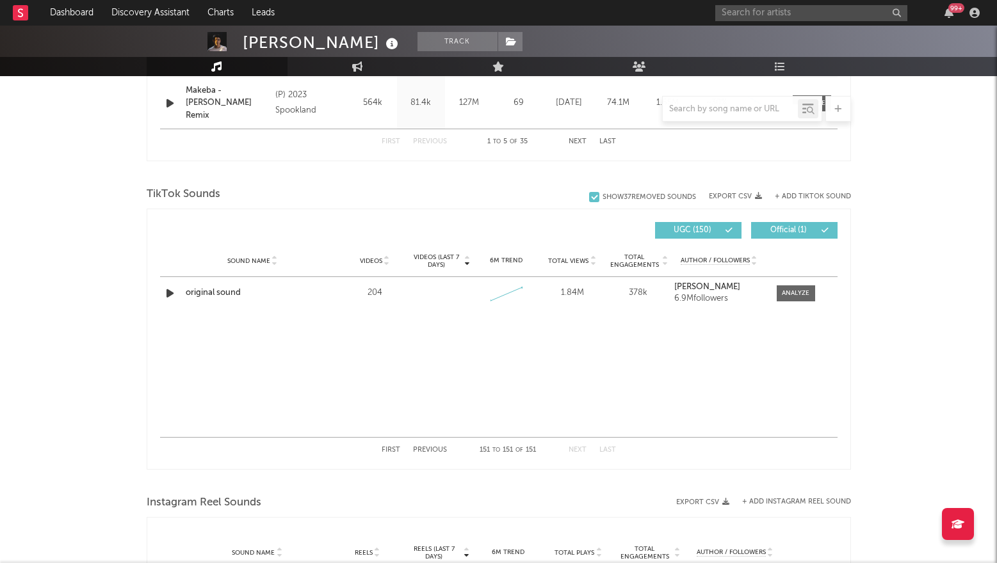
click at [581, 447] on button "Next" at bounding box center [578, 450] width 18 height 7
click at [436, 455] on div "First Previous 151 to 151 of 151 Next Last" at bounding box center [499, 450] width 234 height 25
click at [433, 454] on div "First Previous 151 to 151 of 151 Next Last" at bounding box center [499, 450] width 234 height 25
click at [433, 451] on button "Previous" at bounding box center [430, 450] width 34 height 7
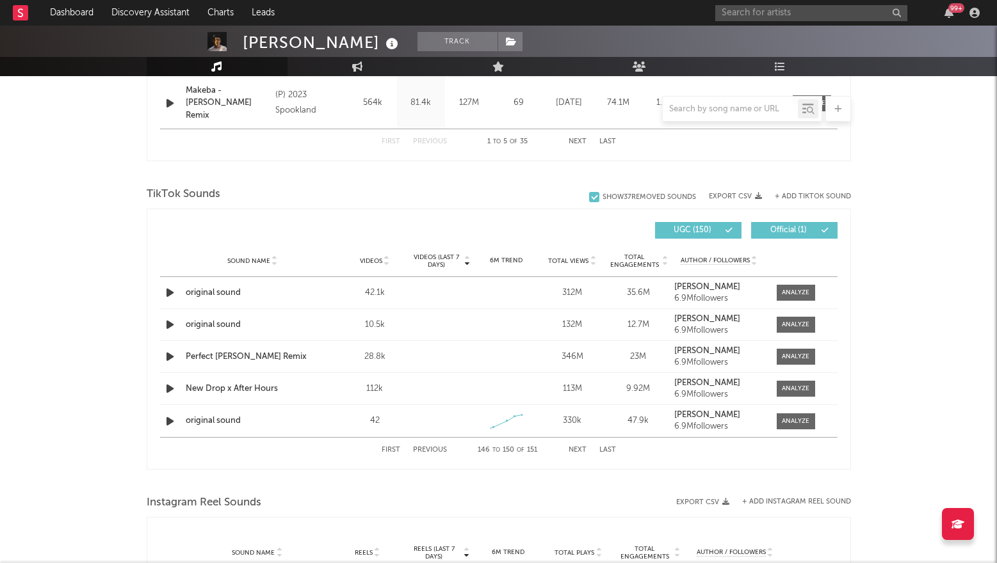
click at [433, 451] on button "Previous" at bounding box center [430, 450] width 34 height 7
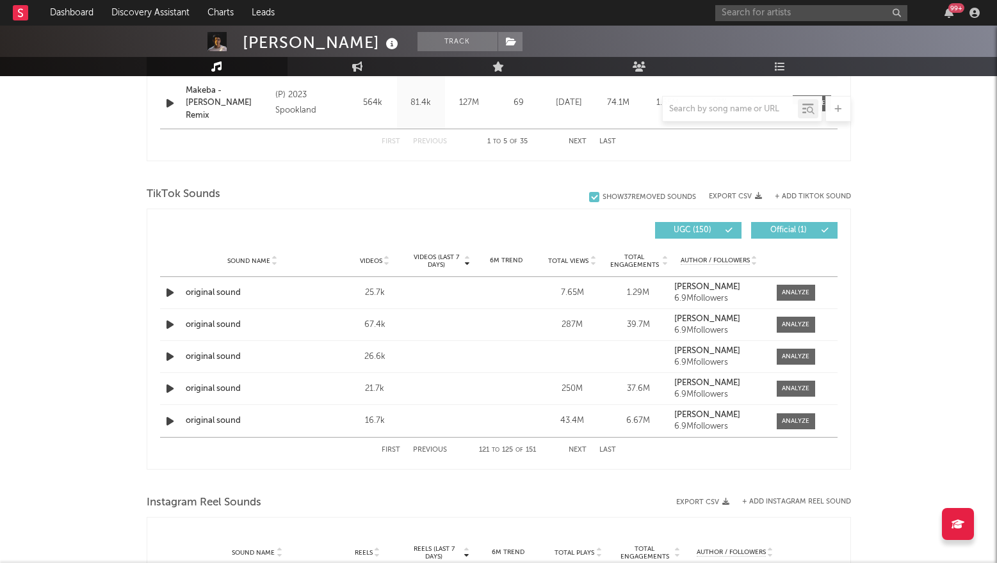
click at [433, 451] on button "Previous" at bounding box center [430, 450] width 34 height 7
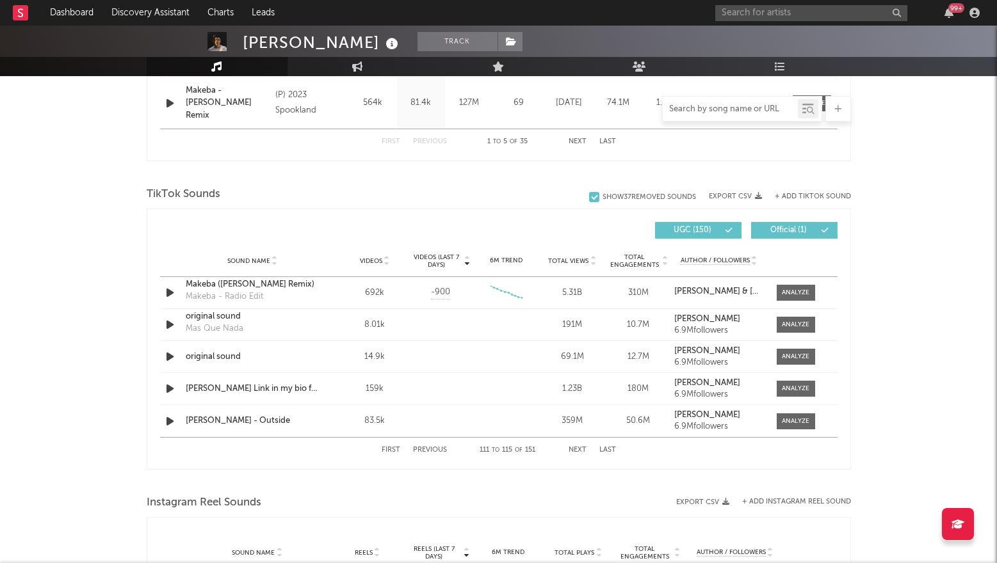
click at [732, 106] on input "text" at bounding box center [730, 109] width 135 height 10
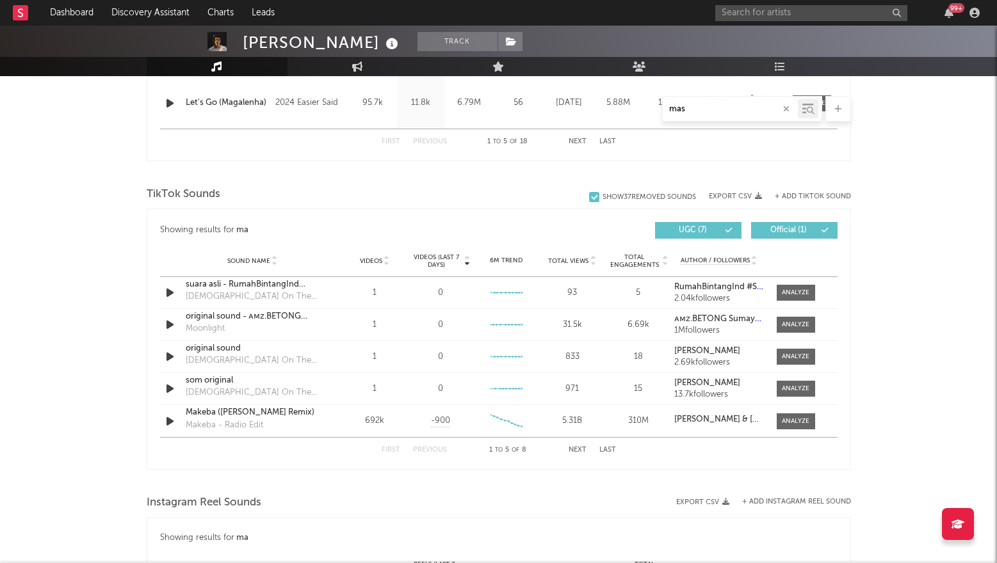
scroll to position [1222, 0]
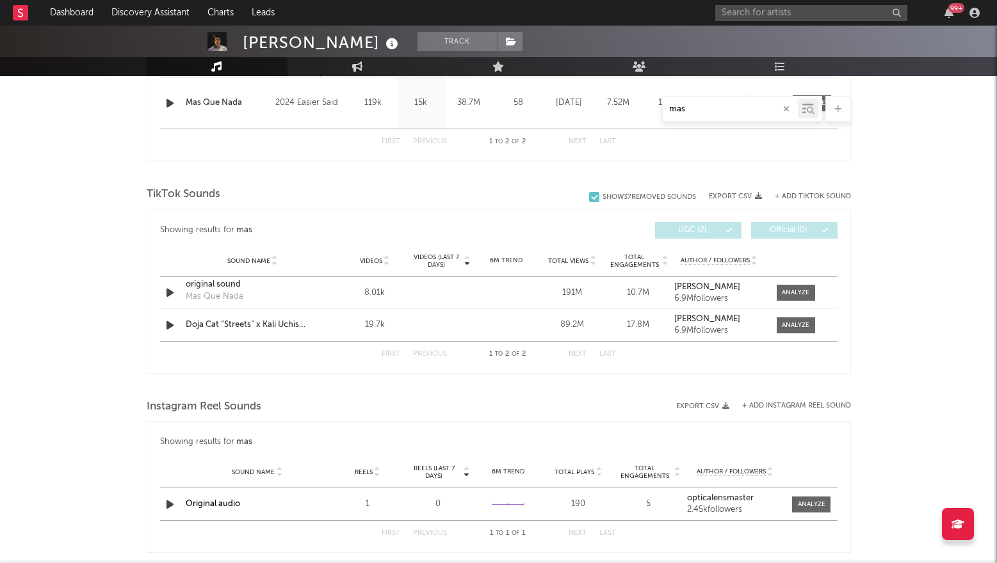
type input "mas"
click at [789, 106] on icon "button" at bounding box center [786, 109] width 6 height 8
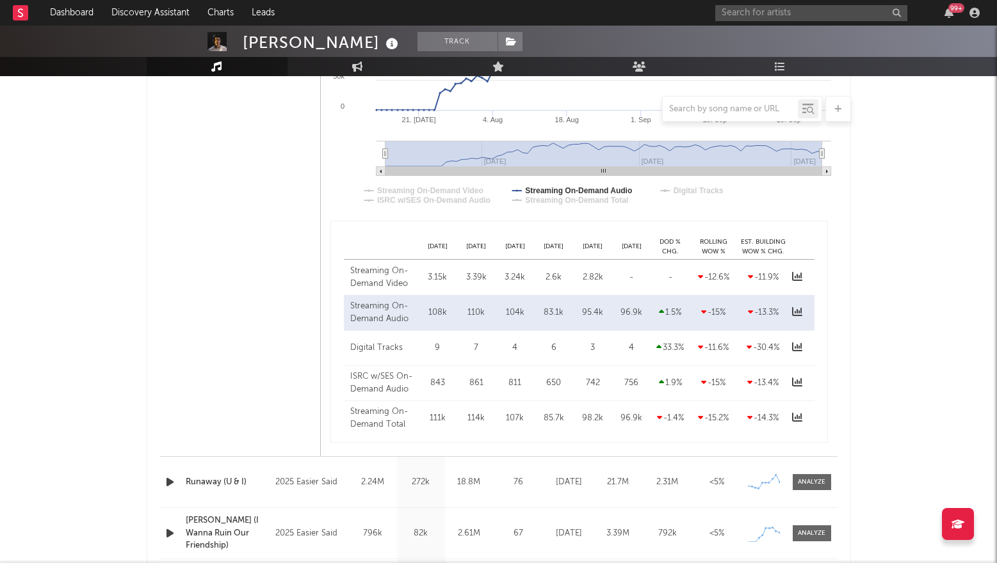
scroll to position [700, 0]
